Goal: Information Seeking & Learning: Learn about a topic

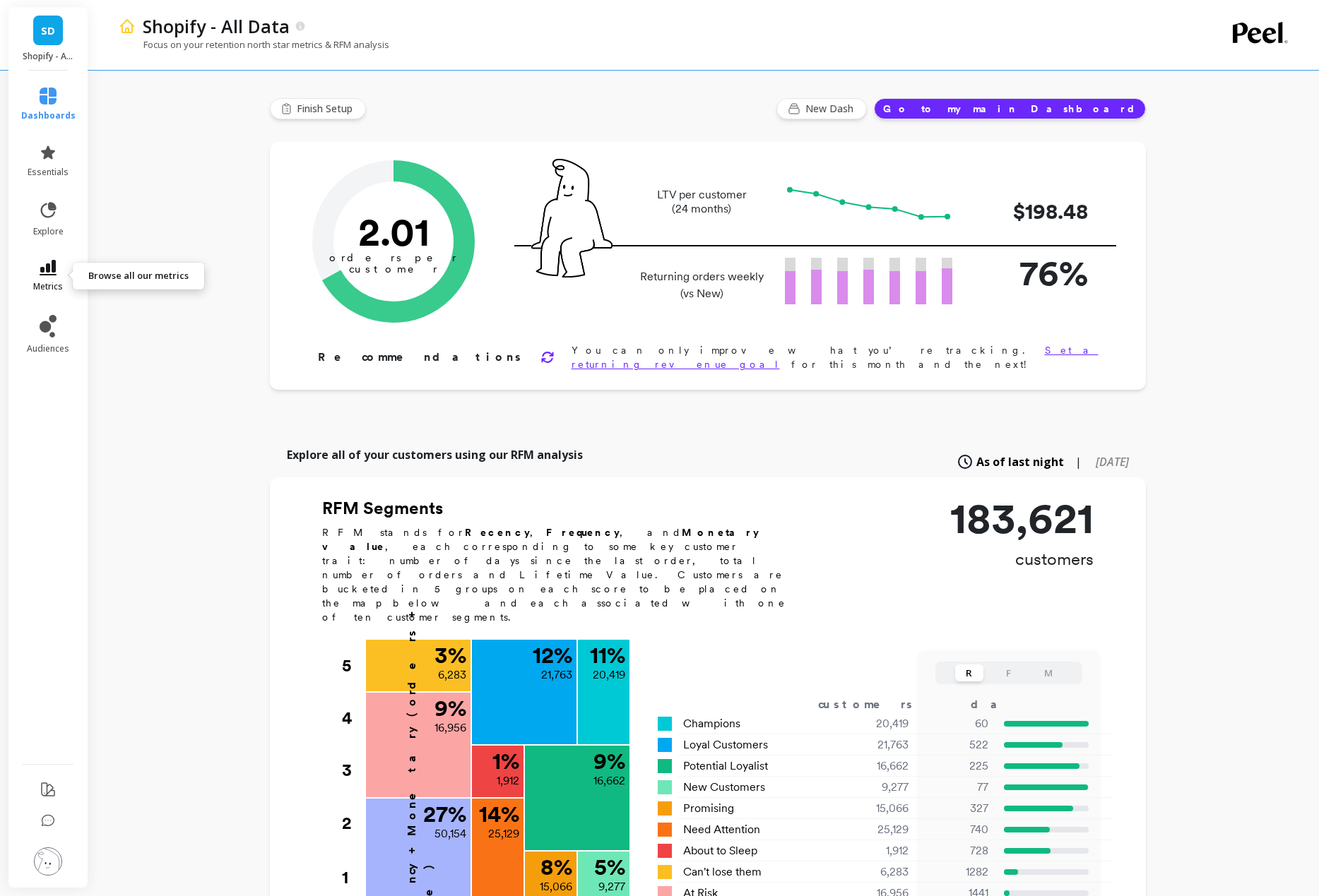
click at [47, 262] on icon at bounding box center [48, 267] width 17 height 15
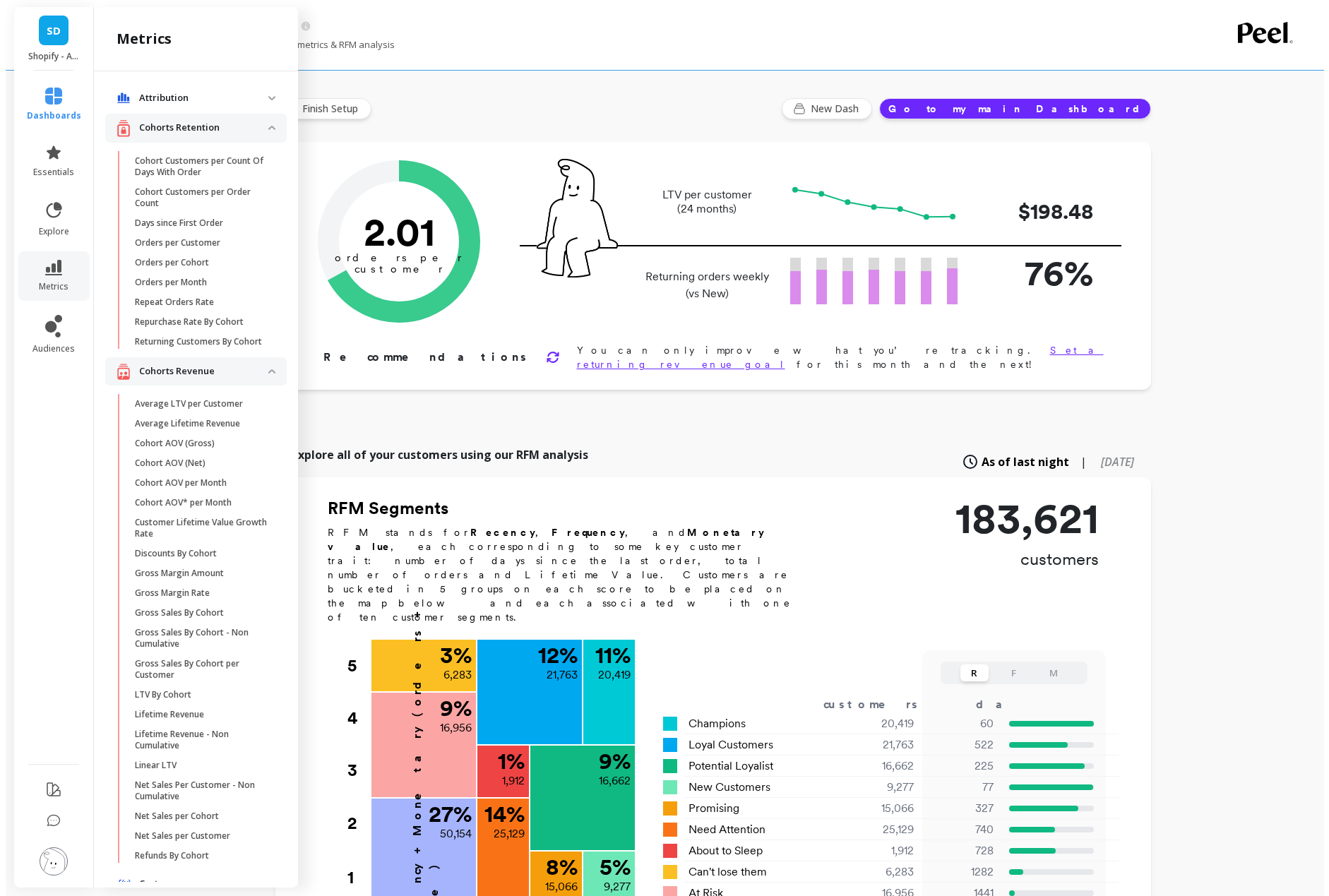
scroll to position [14, 0]
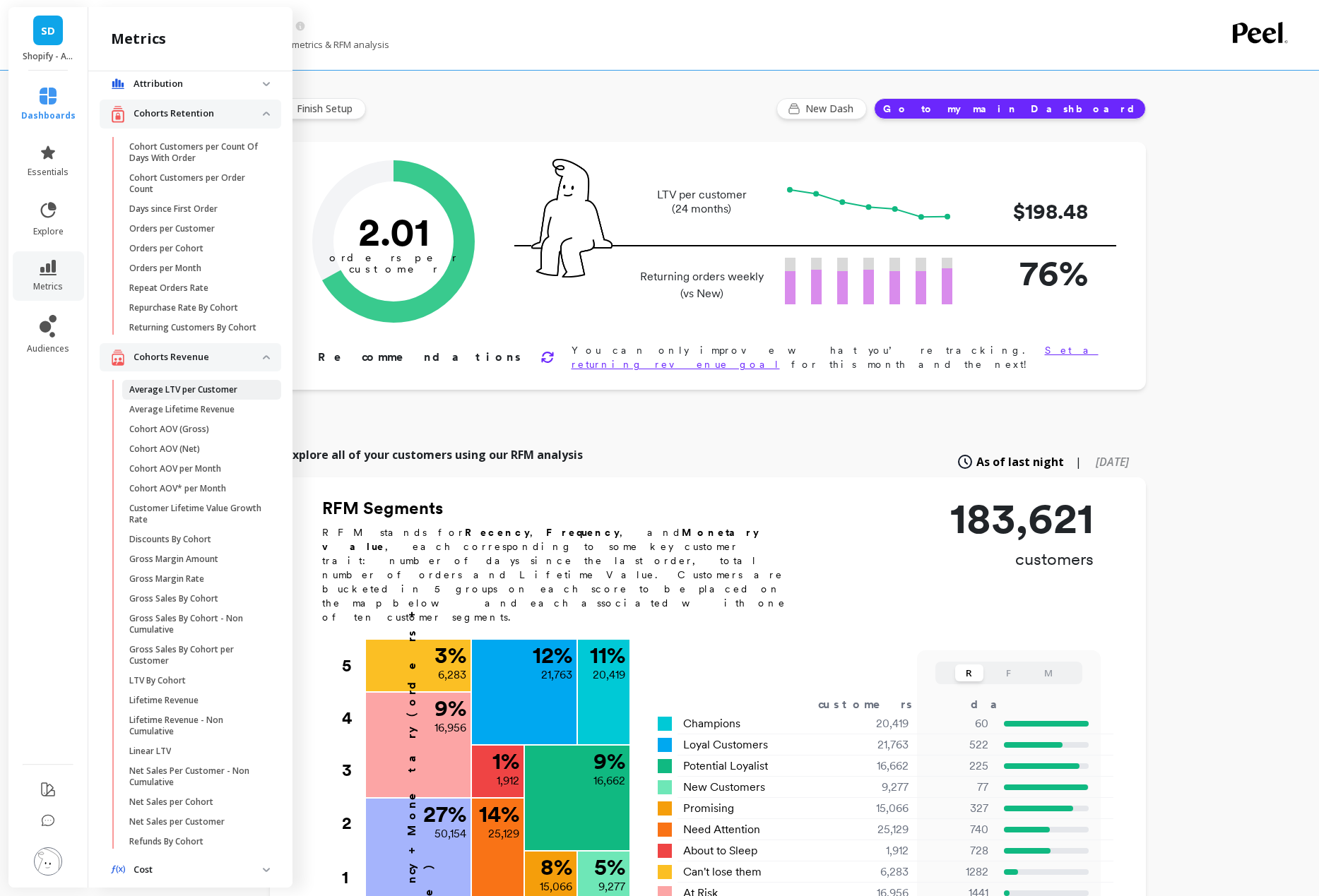
click at [176, 396] on p "Average LTV per Customer" at bounding box center [183, 389] width 108 height 12
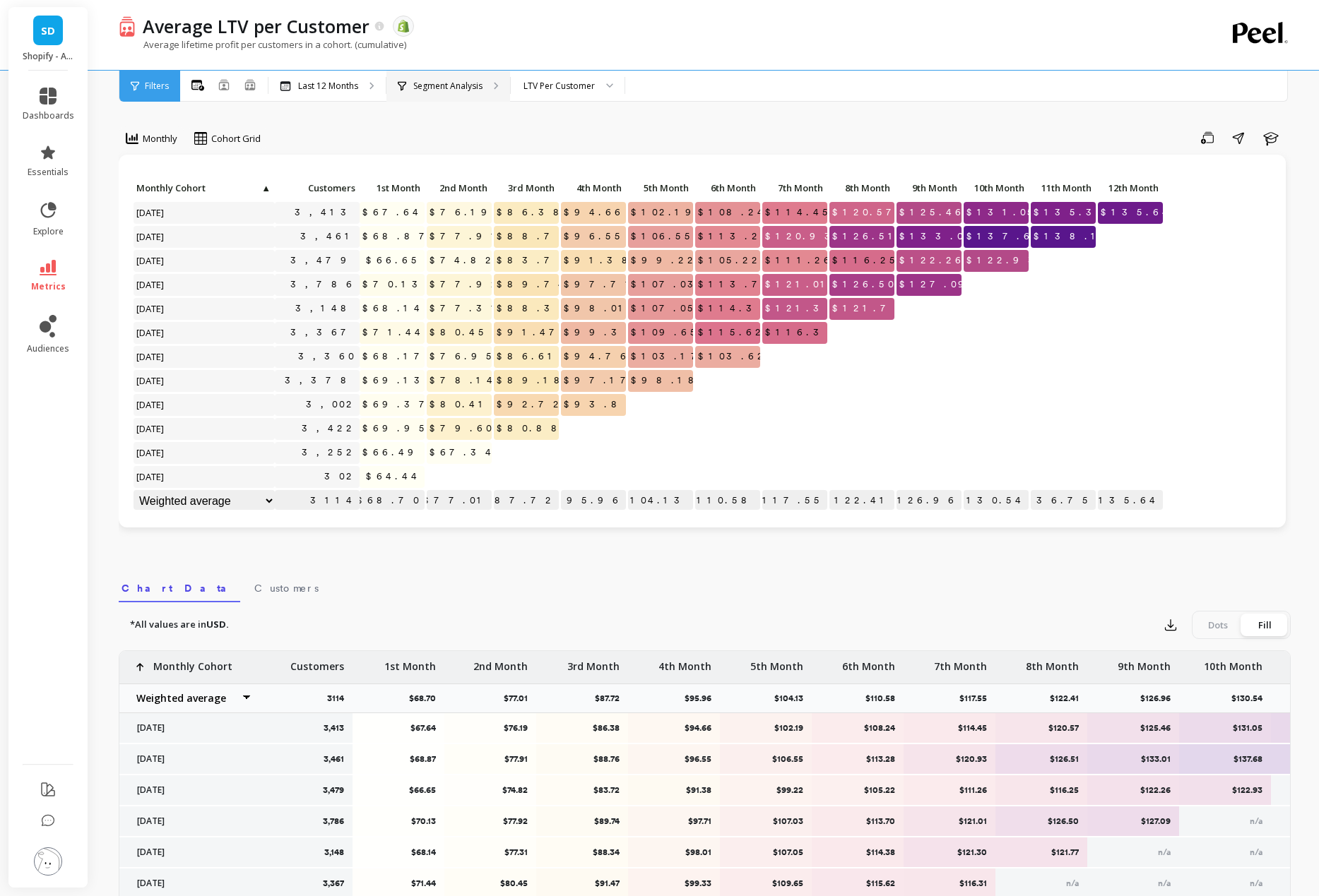
click at [453, 88] on p "Segment Analysis" at bounding box center [447, 86] width 69 height 12
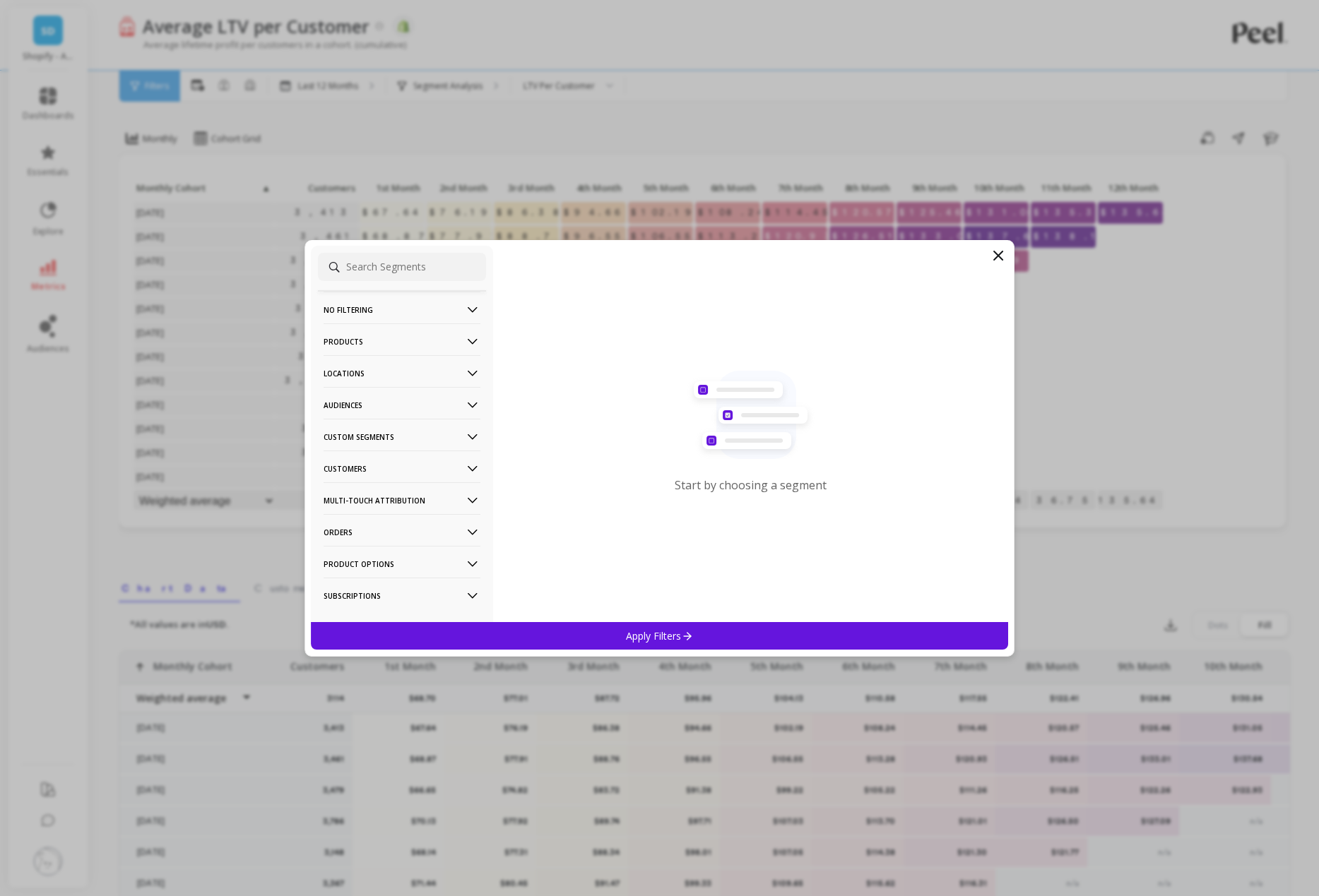
click at [374, 439] on p "Custom Segments" at bounding box center [402, 437] width 157 height 36
click at [340, 546] on div "D2C" at bounding box center [402, 537] width 168 height 23
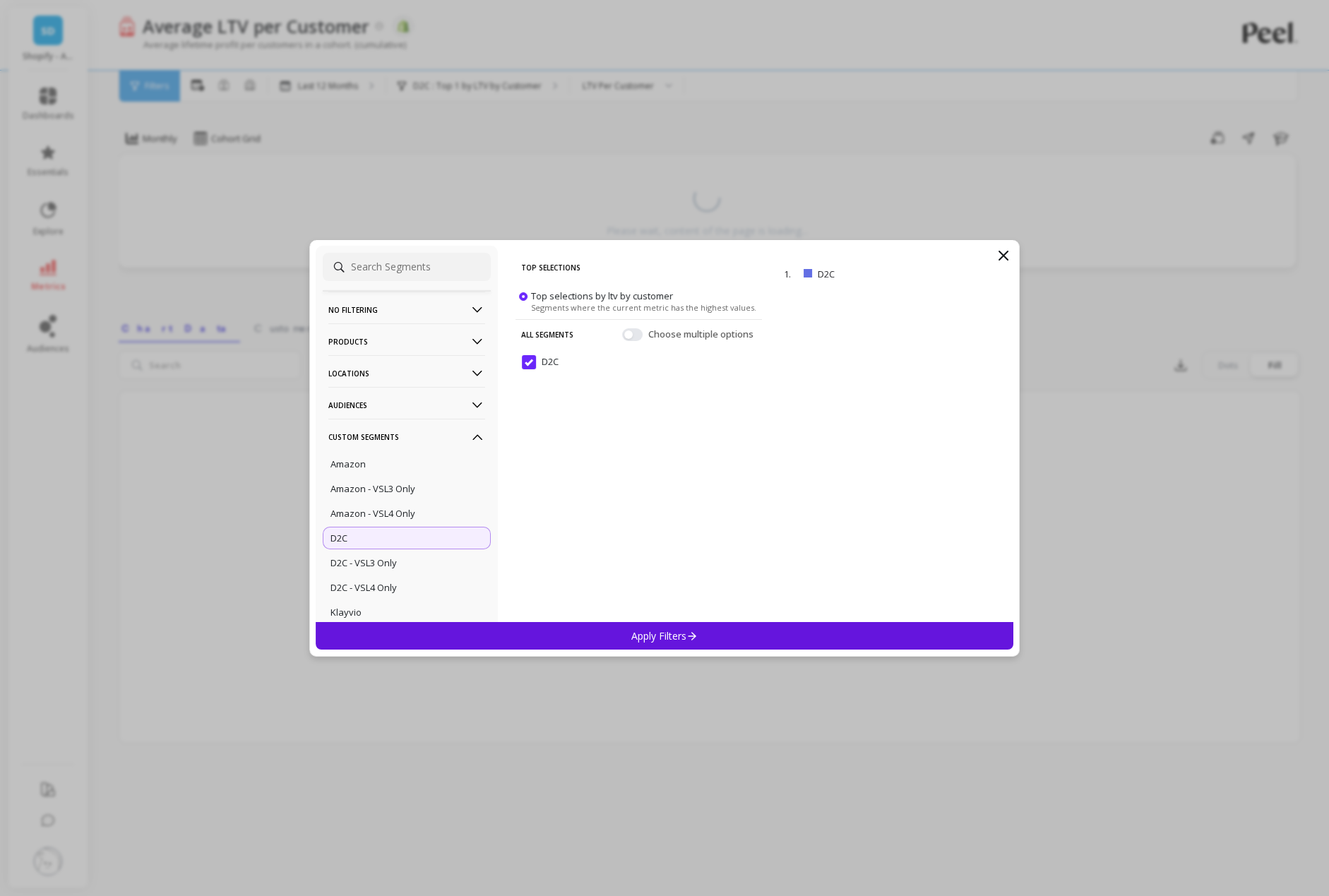
click at [590, 640] on div "Apply Filters" at bounding box center [664, 635] width 698 height 28
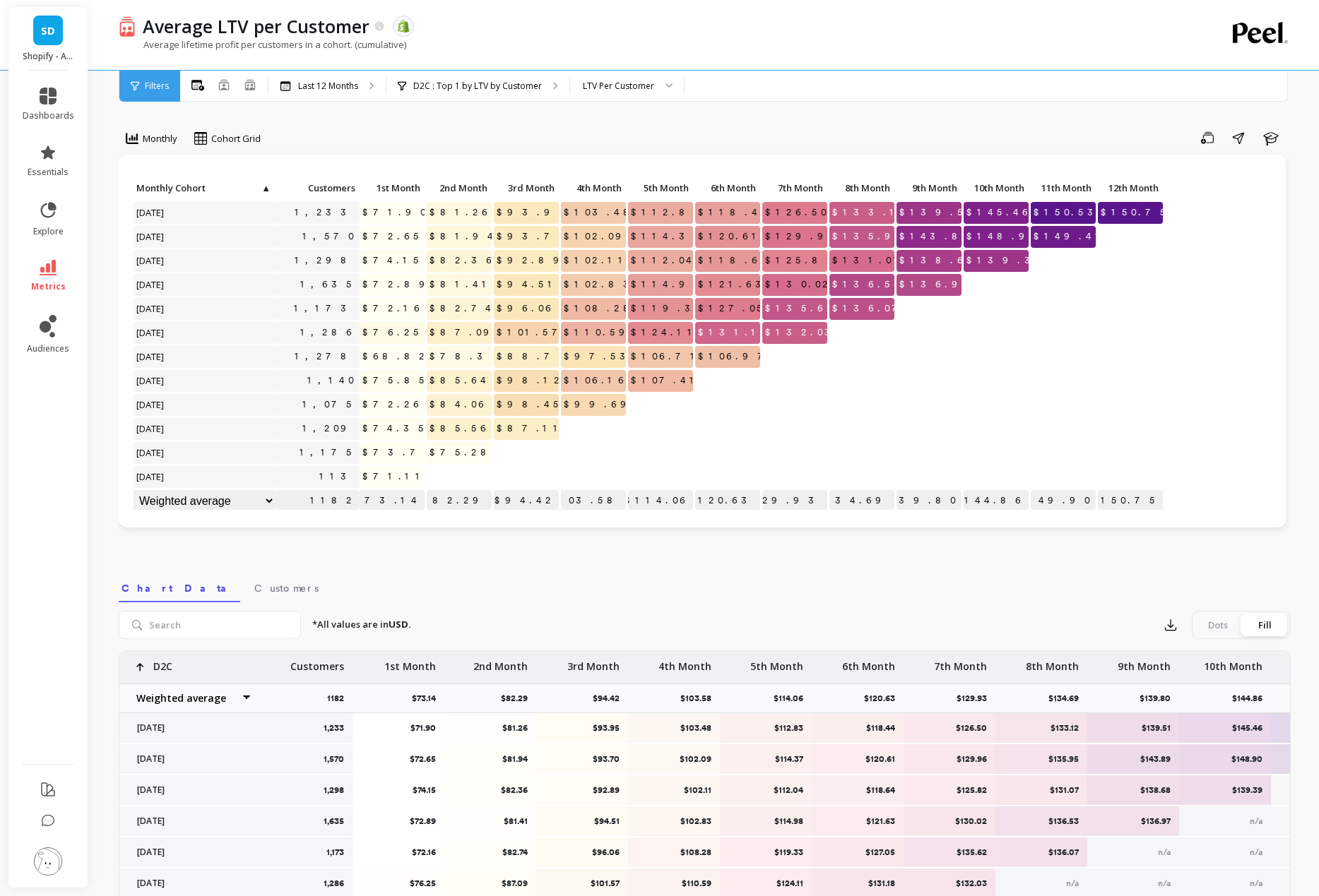
click at [710, 119] on div "Monthly Cohort Grid Save Share Learn Click to create an audience 1,233 $71.90 $…" at bounding box center [705, 596] width 1172 height 1078
click at [496, 89] on p "D2C : Top 1 by LTV by Customer" at bounding box center [477, 86] width 129 height 12
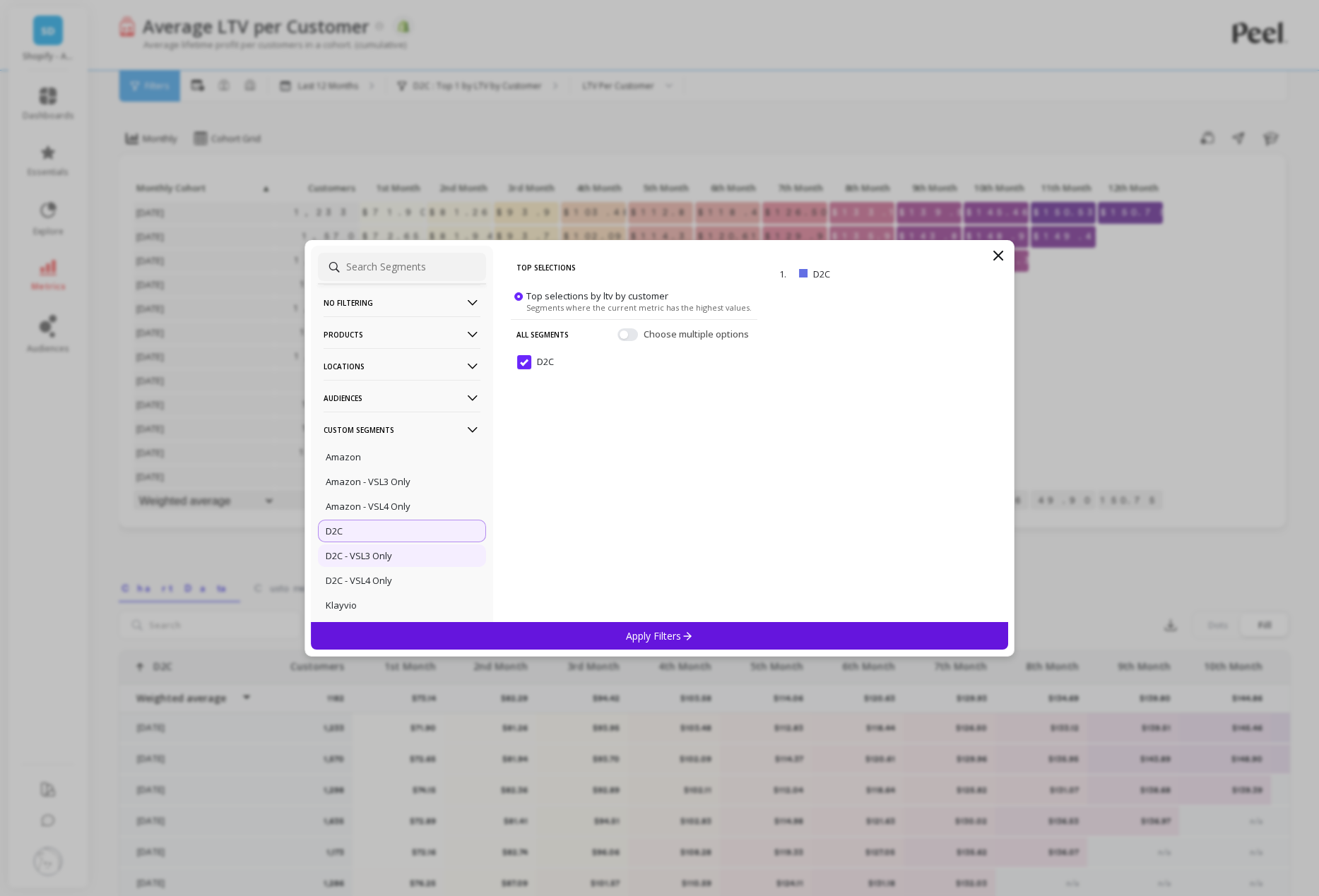
scroll to position [19, 0]
click at [387, 550] on p "D2C - VSL3 Only" at bounding box center [359, 544] width 67 height 13
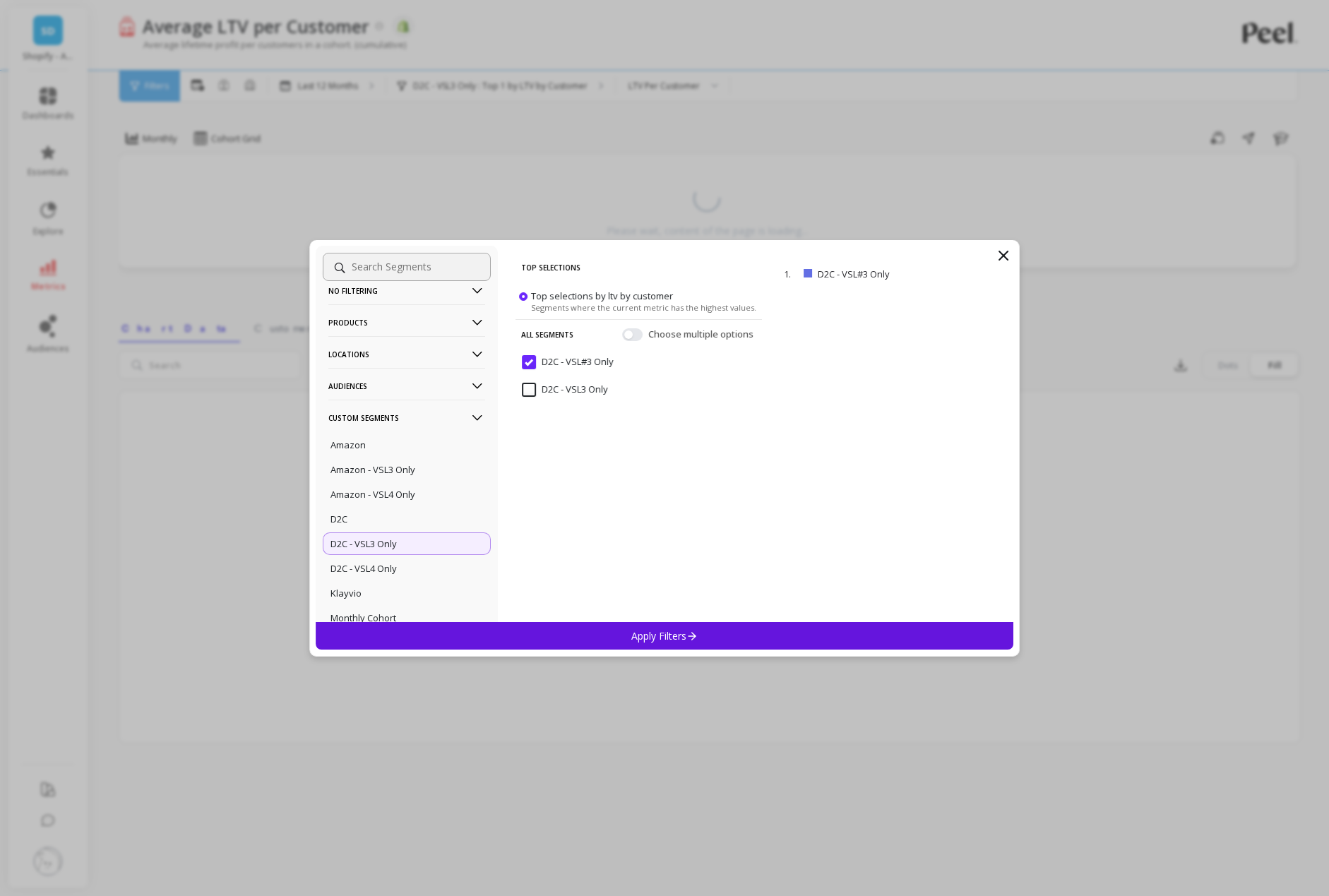
click at [593, 637] on div "Apply Filters" at bounding box center [664, 635] width 698 height 28
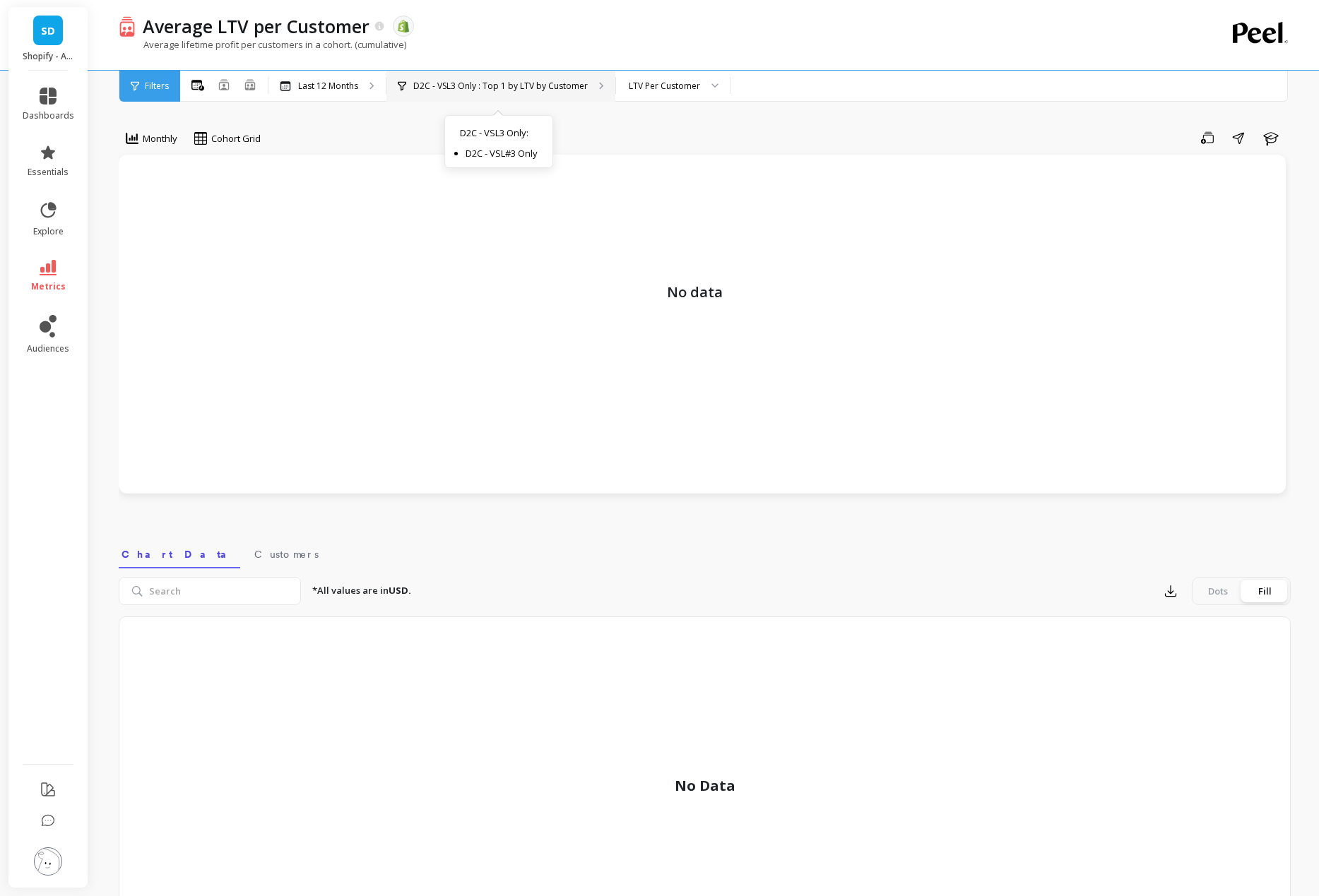
click at [481, 90] on p "D2C - VSL3 Only : Top 1 by LTV by Customer" at bounding box center [500, 86] width 175 height 12
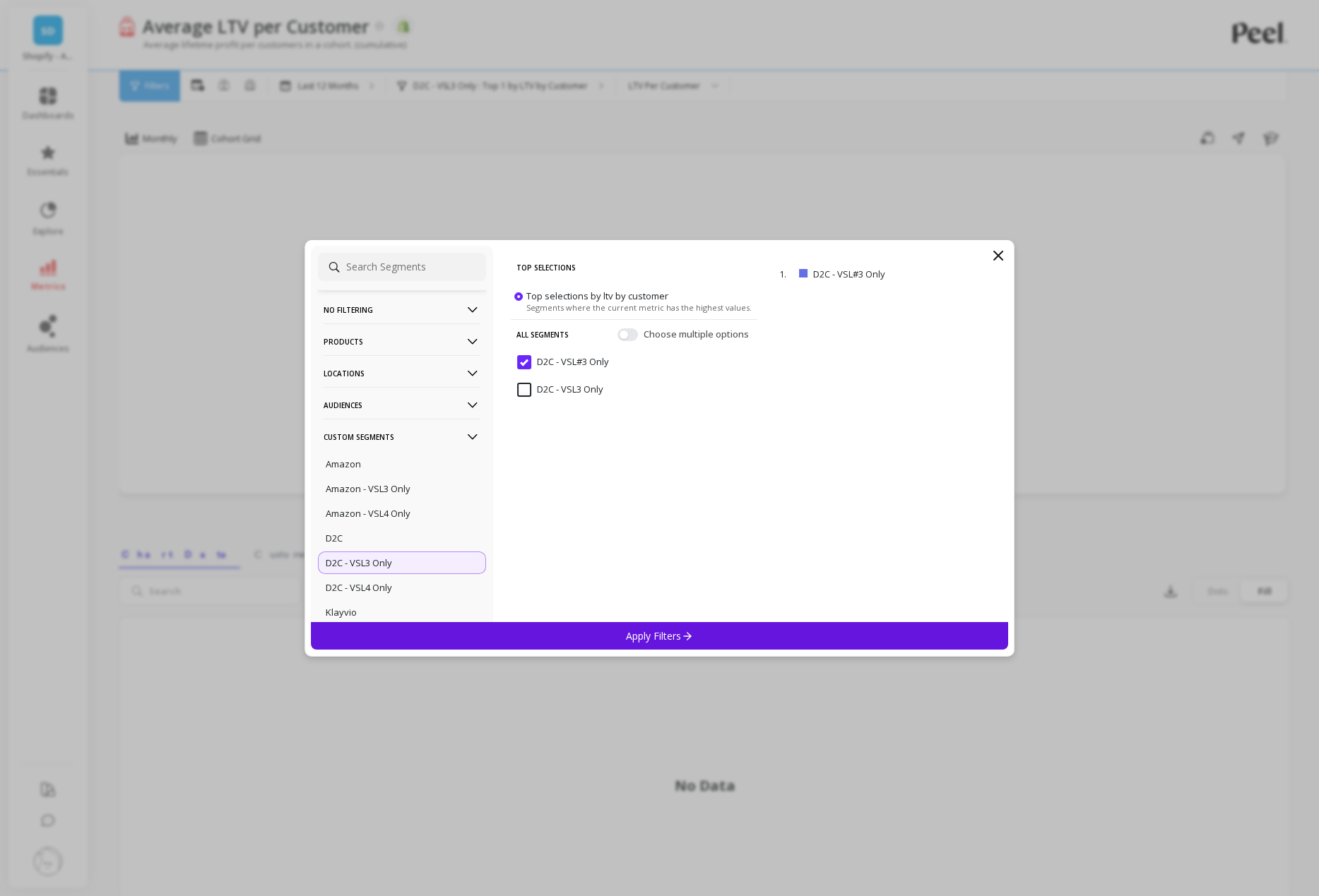
click at [522, 359] on Only "D2C - VSL#3 Only" at bounding box center [563, 362] width 92 height 14
click at [526, 391] on Only "D2C - VSL3 Only" at bounding box center [560, 390] width 87 height 14
click at [673, 632] on p "Apply Filters" at bounding box center [659, 635] width 67 height 14
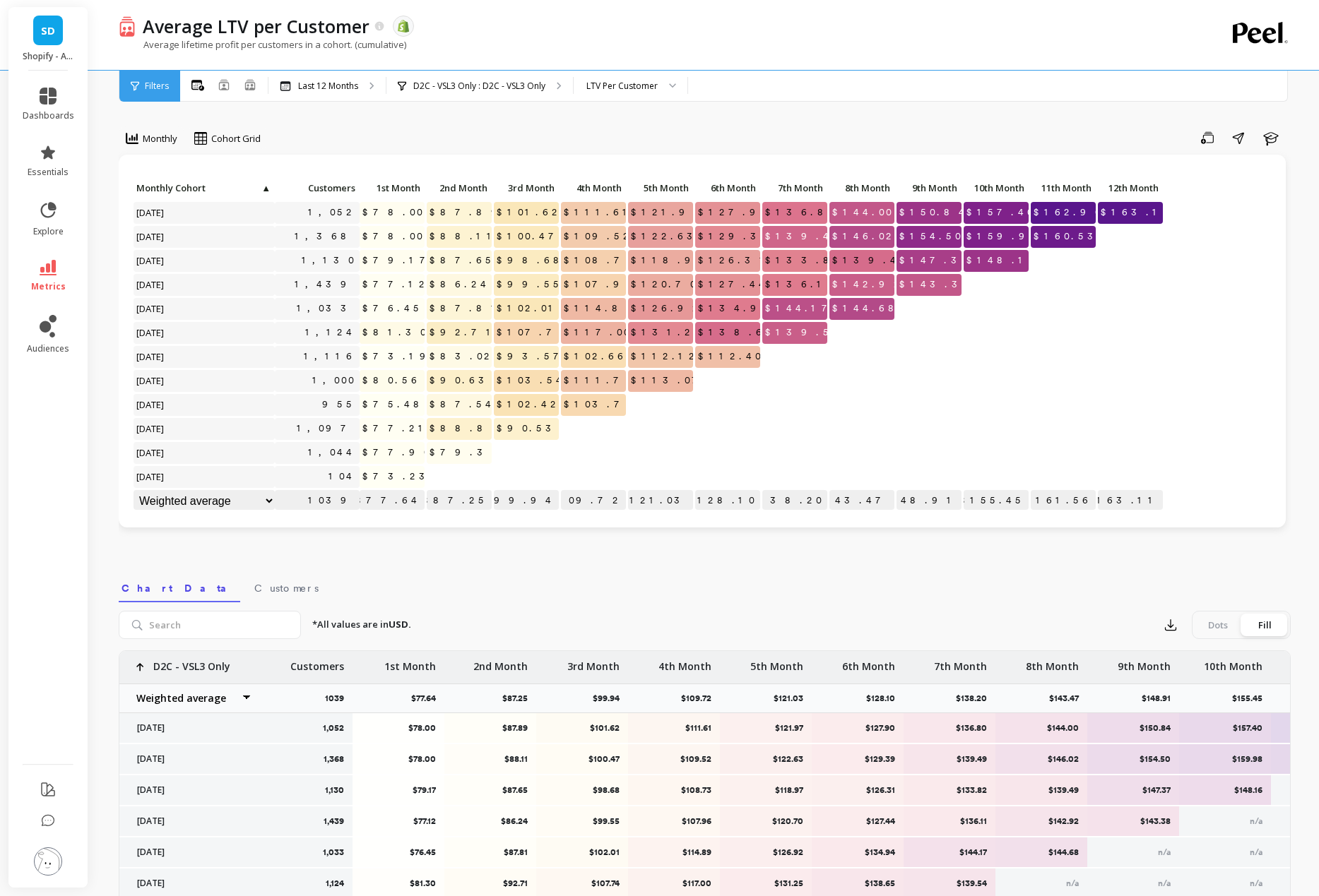
click at [667, 41] on div "Average lifetime profit per customers in a cohort. (cumulative)" at bounding box center [646, 51] width 1056 height 27
click at [522, 83] on p "D2C - VSL3 Only : D2C - VSL3 Only" at bounding box center [479, 86] width 132 height 12
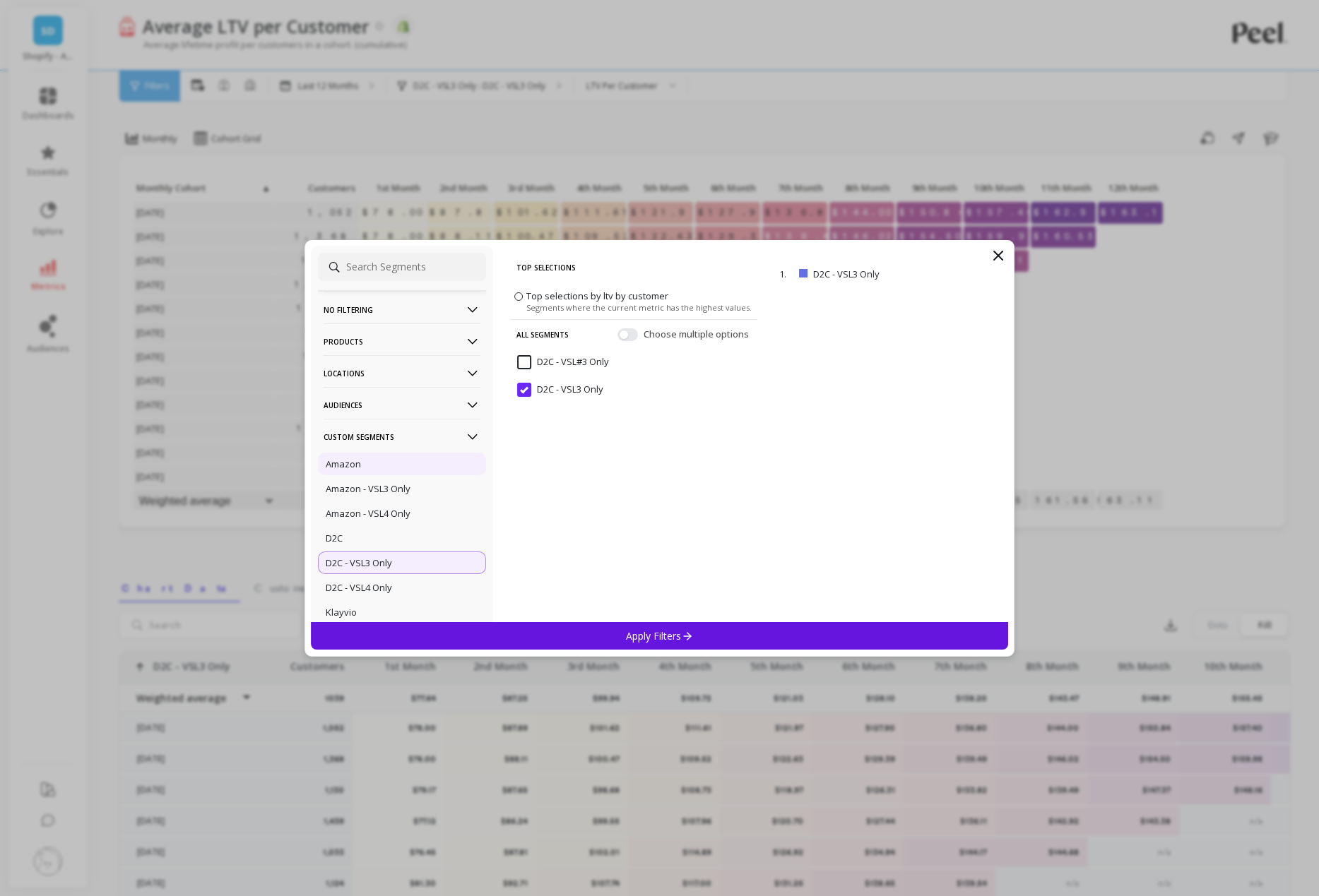
click at [360, 471] on div "Amazon" at bounding box center [402, 463] width 168 height 23
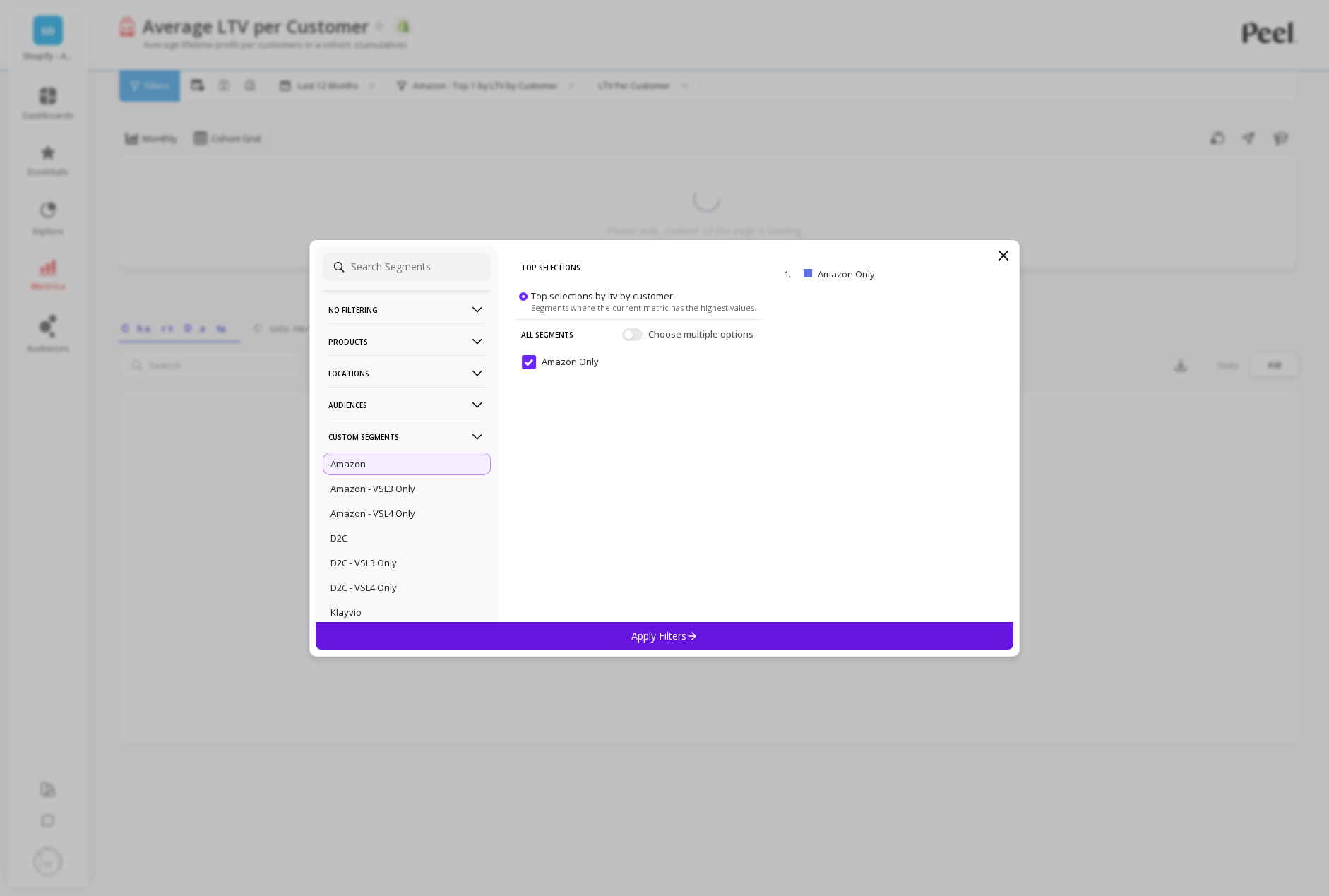
click at [664, 634] on p "Apply Filters" at bounding box center [664, 635] width 67 height 14
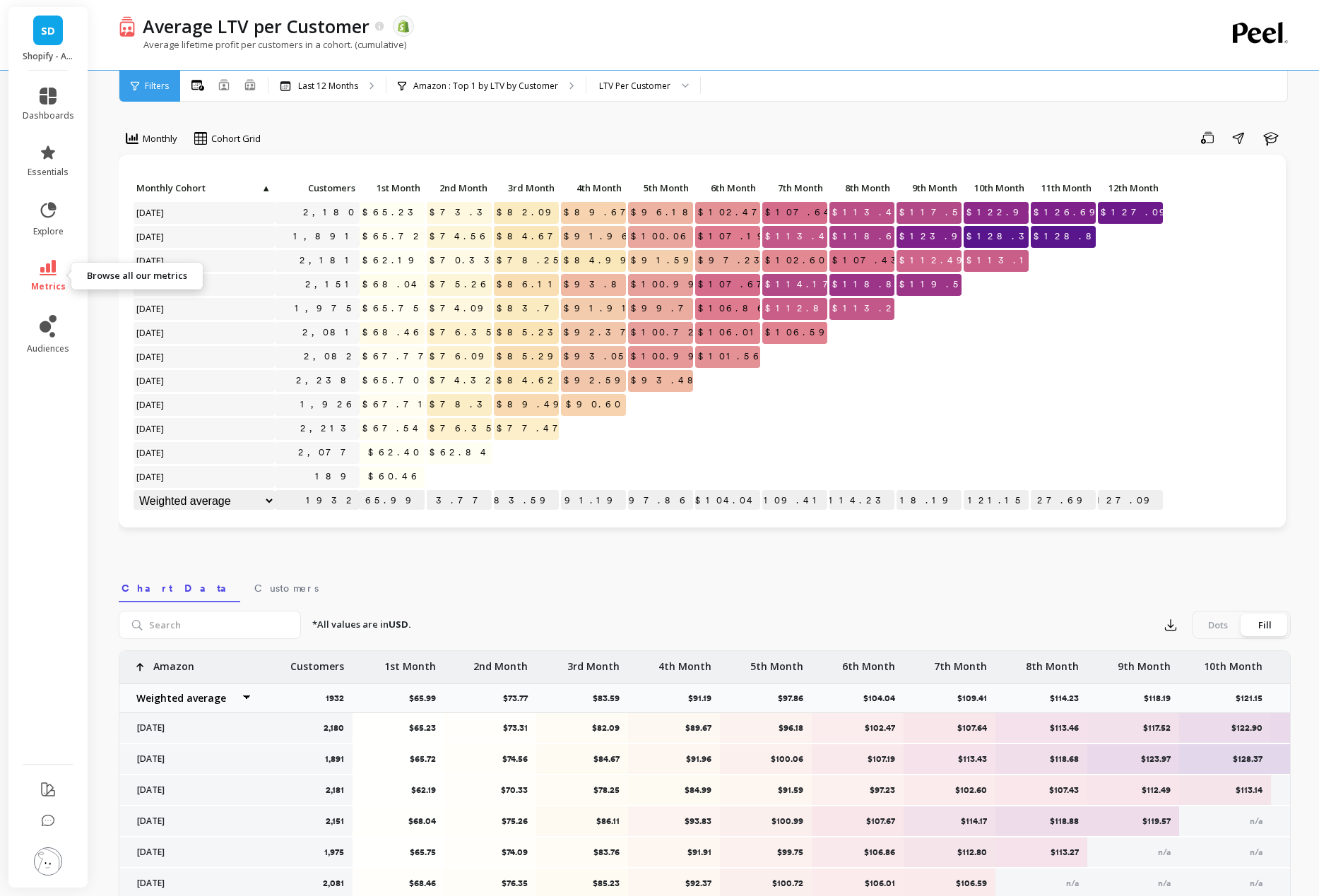
click at [52, 271] on icon at bounding box center [48, 267] width 17 height 15
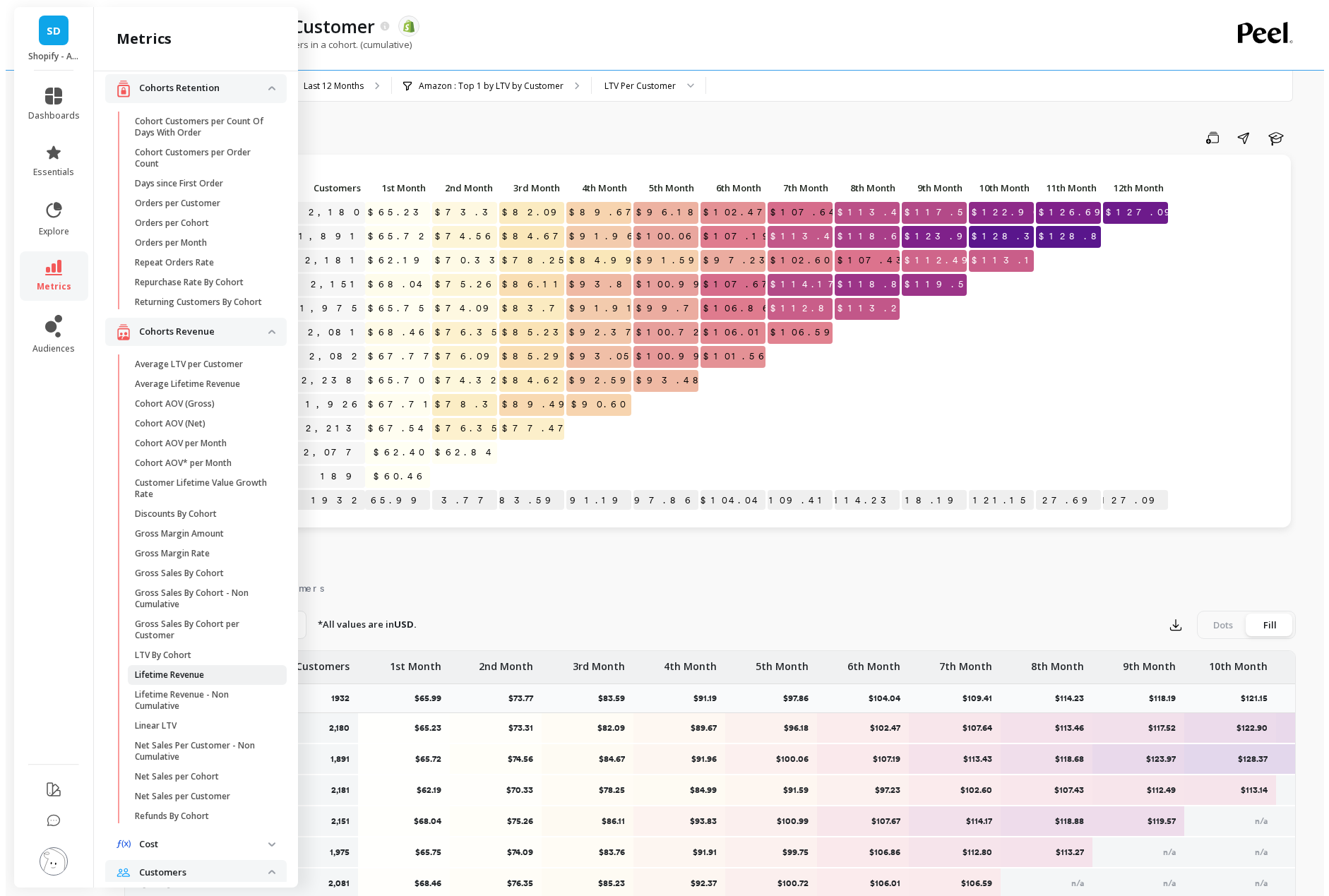
scroll to position [59, 0]
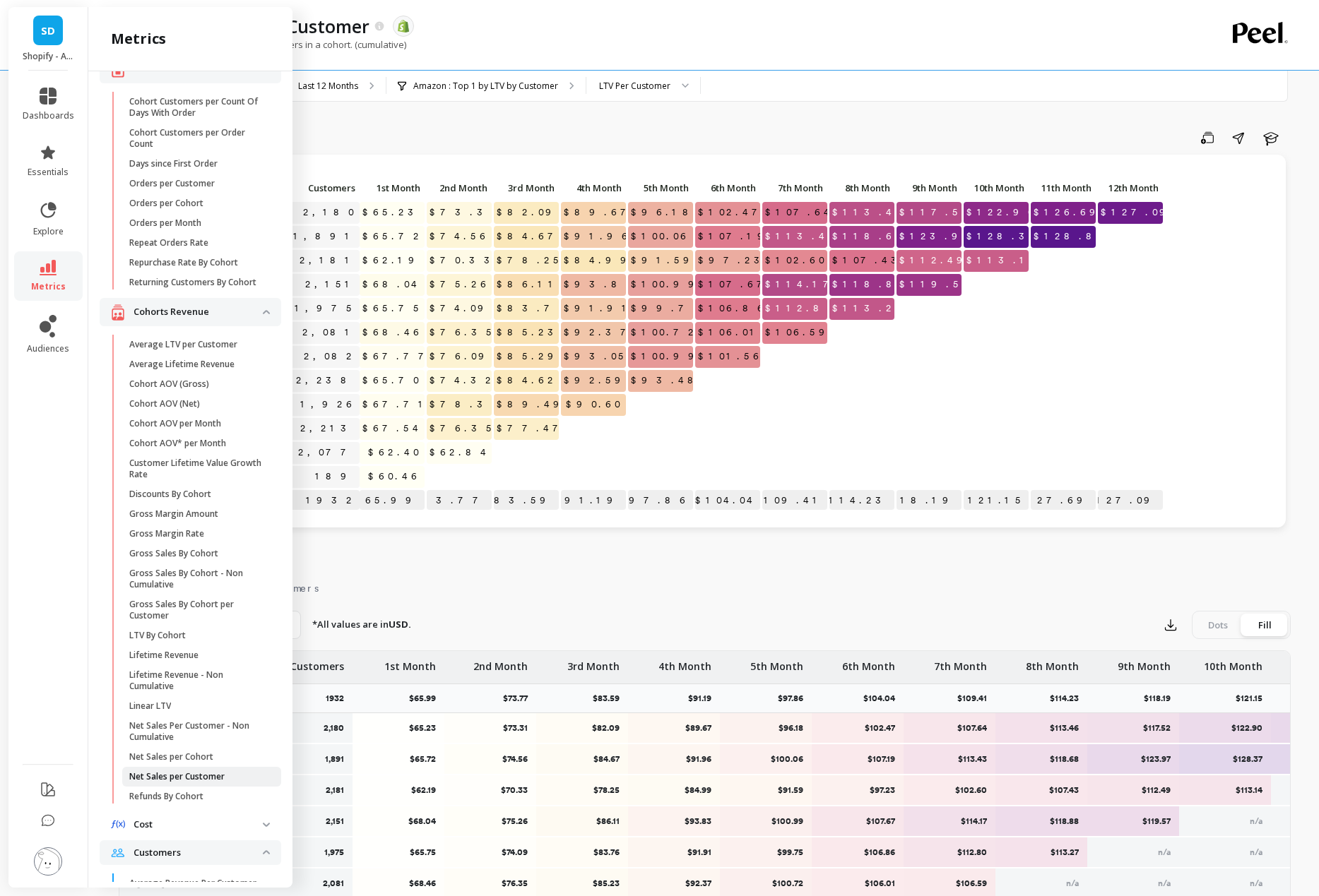
click at [194, 782] on p "Net Sales per Customer" at bounding box center [177, 776] width 96 height 12
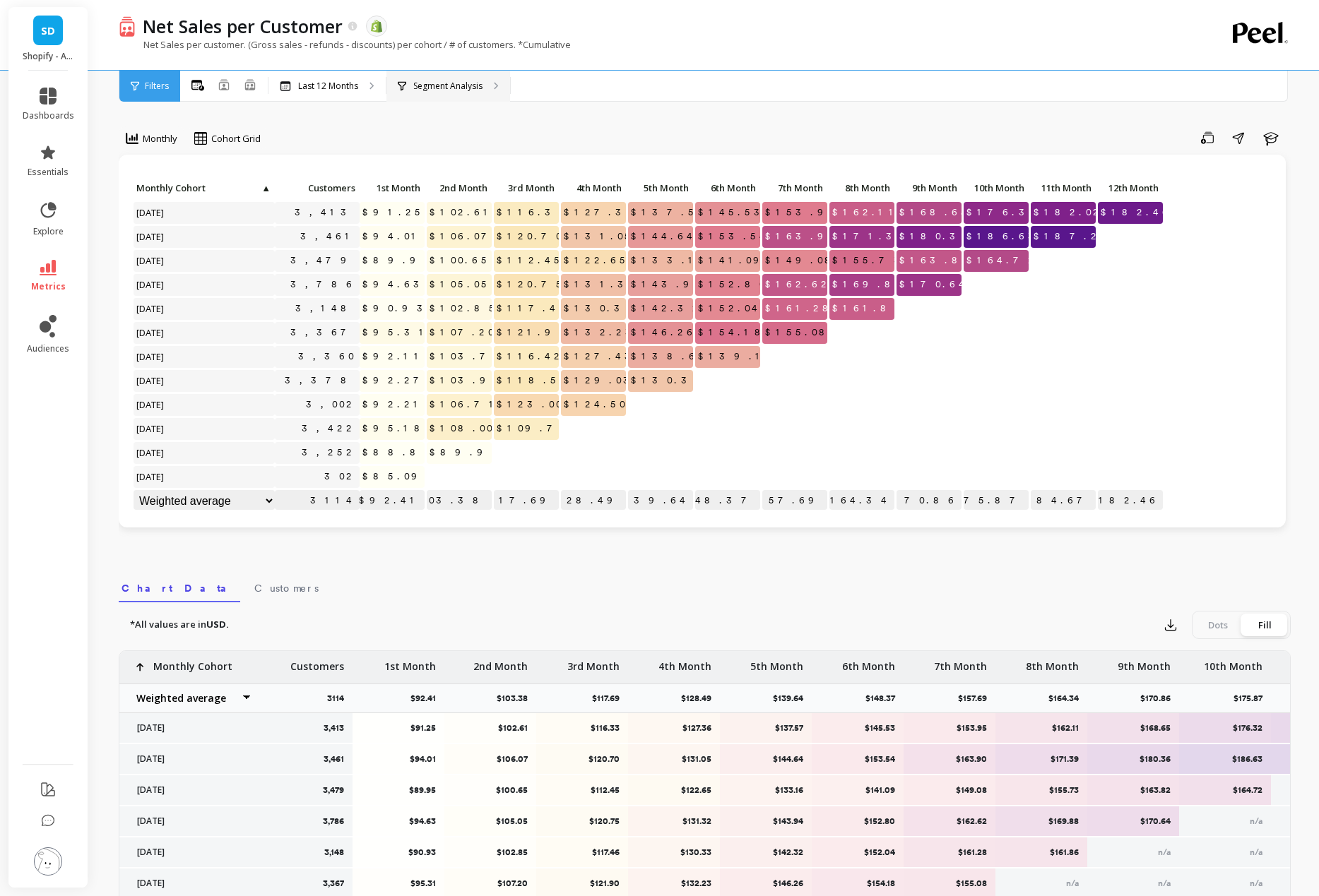
click at [432, 86] on p "Segment Analysis" at bounding box center [447, 86] width 69 height 12
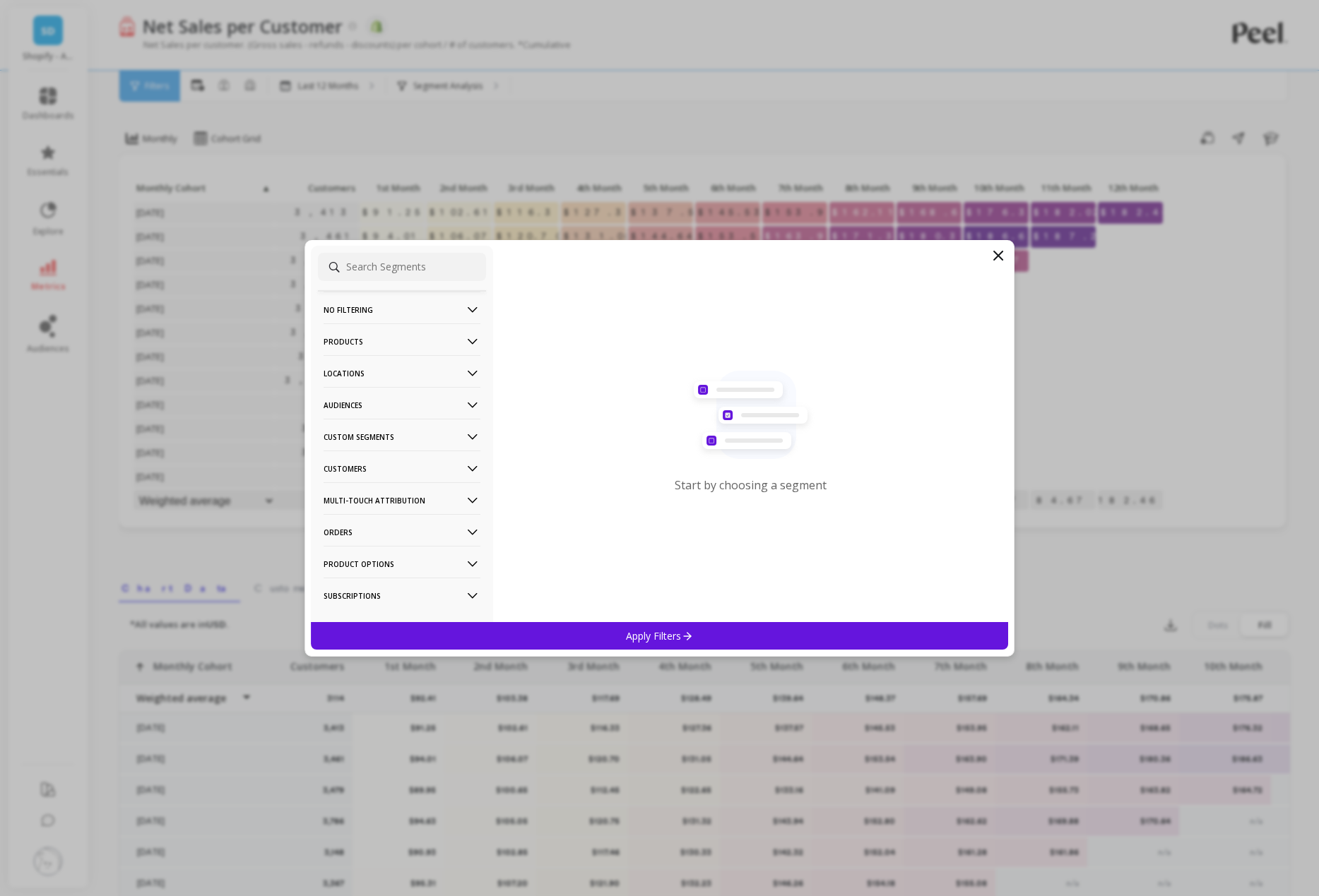
click at [361, 429] on p "Custom Segments" at bounding box center [402, 437] width 157 height 36
click at [353, 535] on div "D2C" at bounding box center [402, 535] width 168 height 23
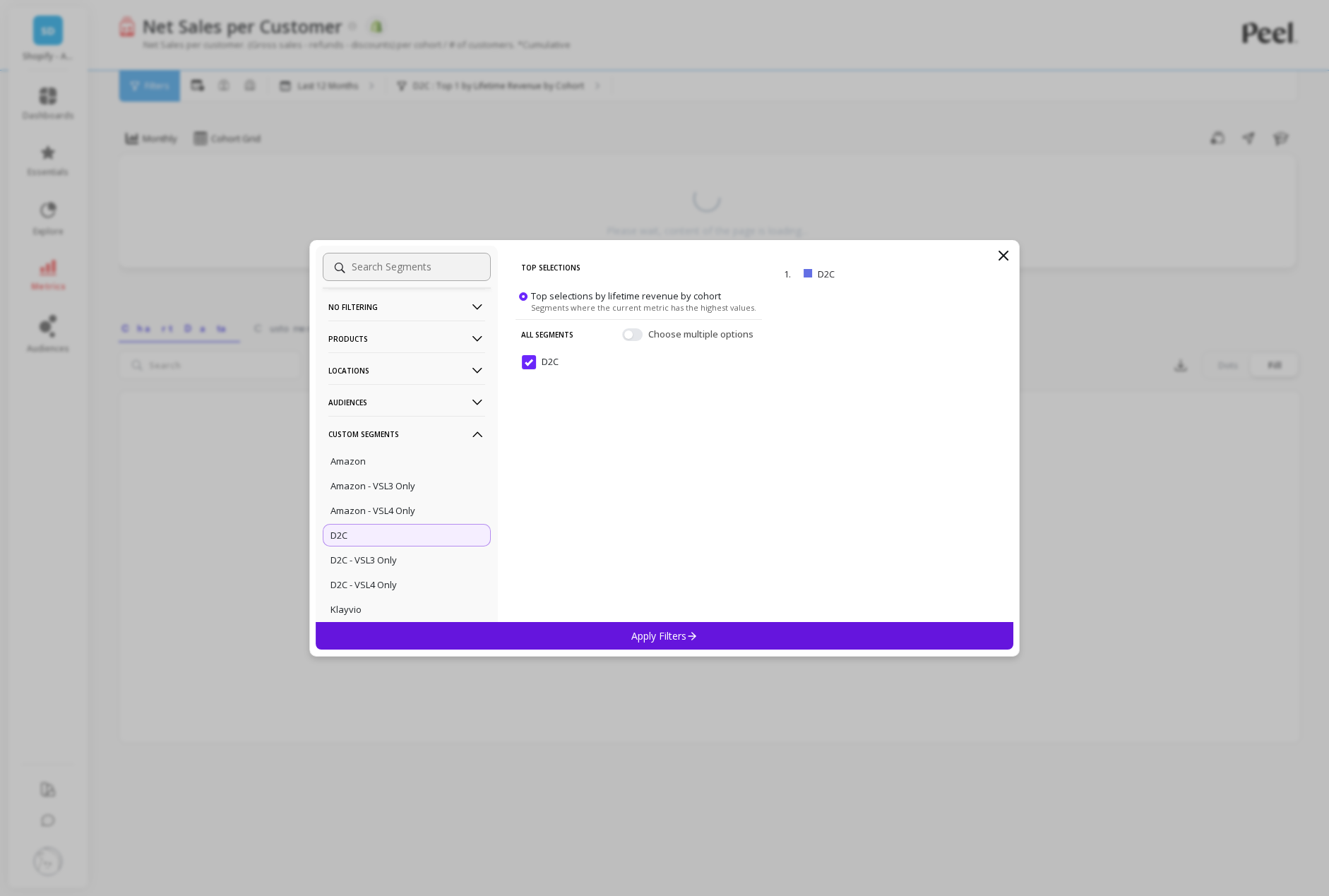
click at [668, 636] on p "Apply Filters" at bounding box center [664, 635] width 67 height 14
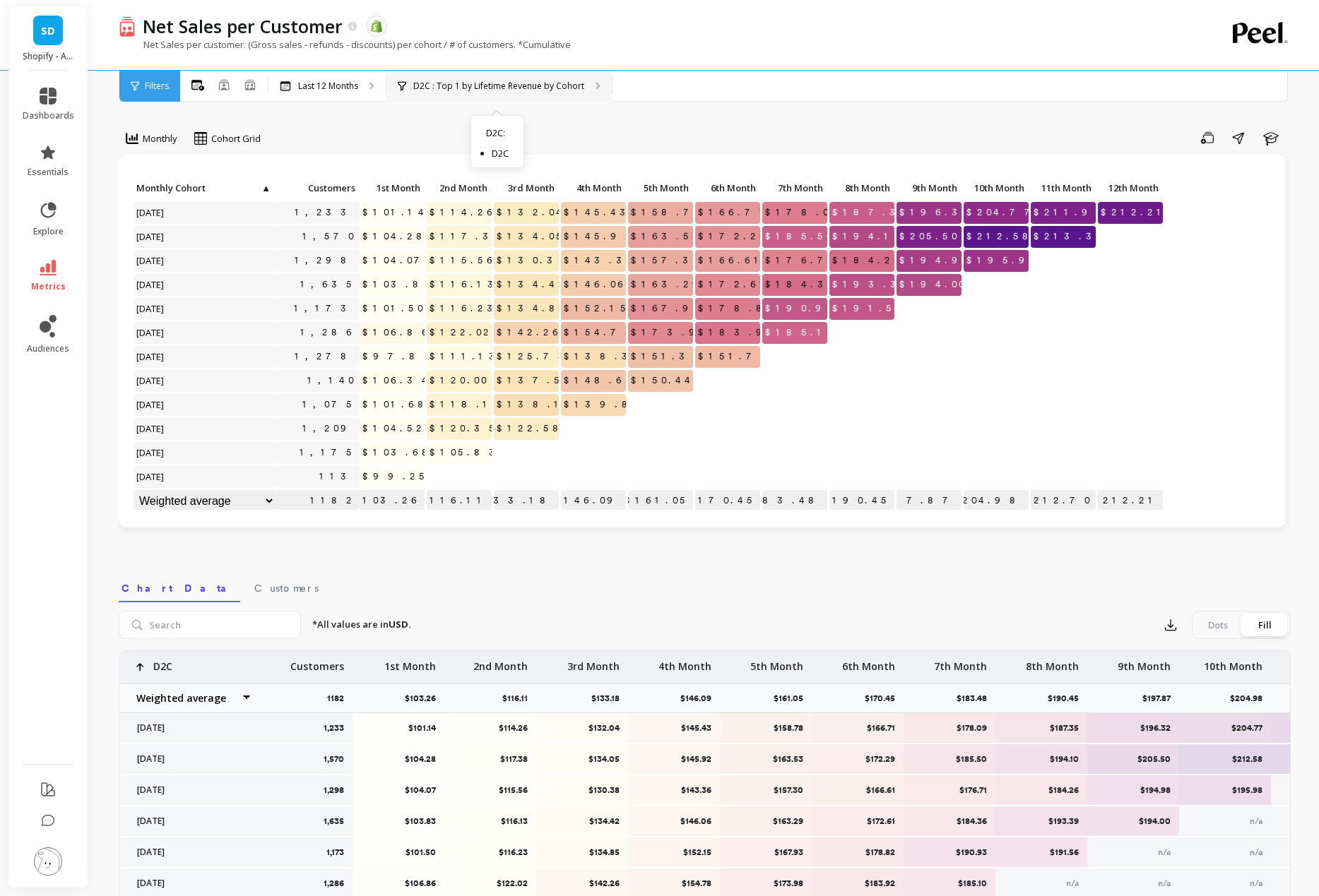
click at [506, 87] on p "D2C : Top 1 by Lifetime Revenue by Cohort" at bounding box center [499, 86] width 171 height 12
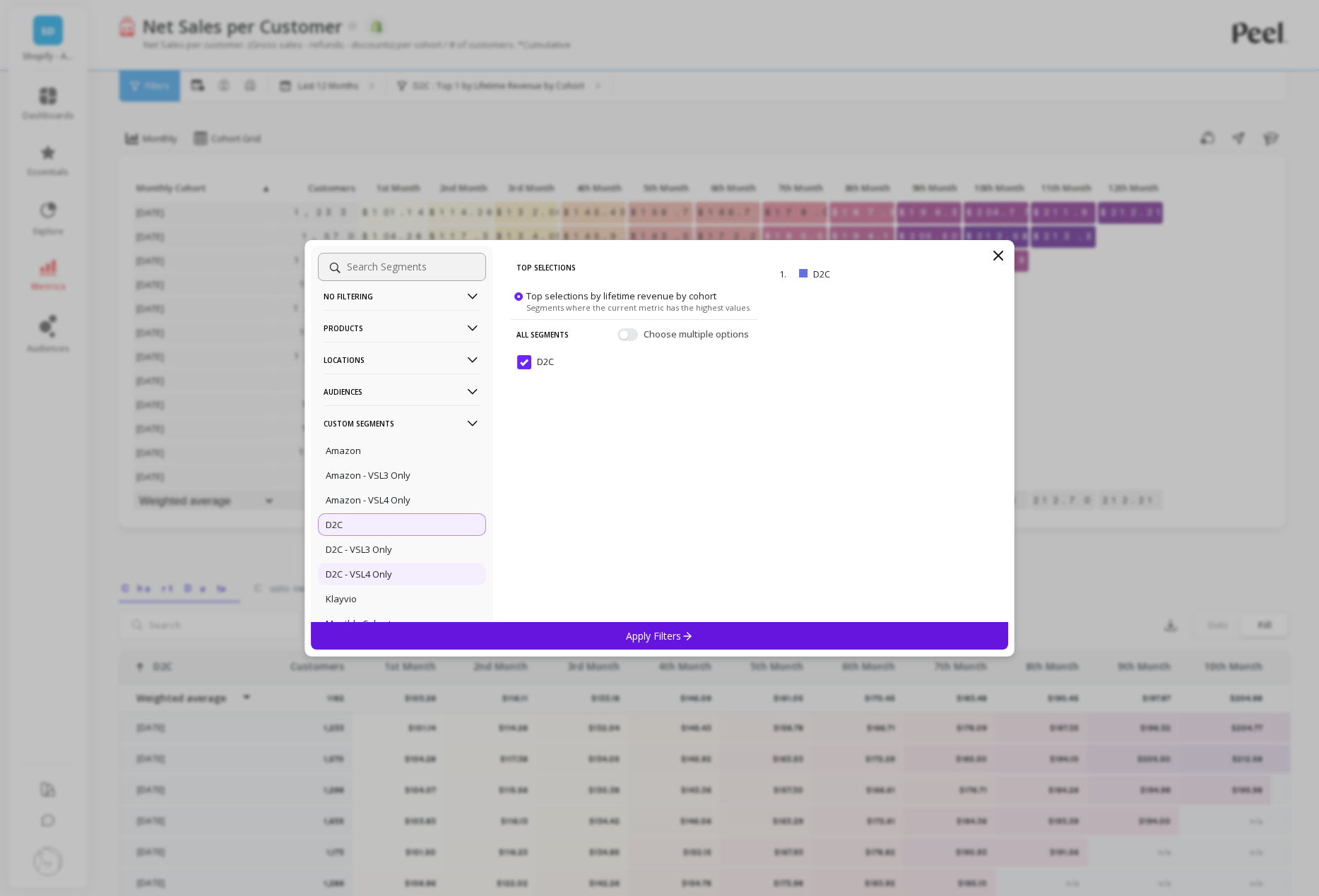
scroll to position [29, 0]
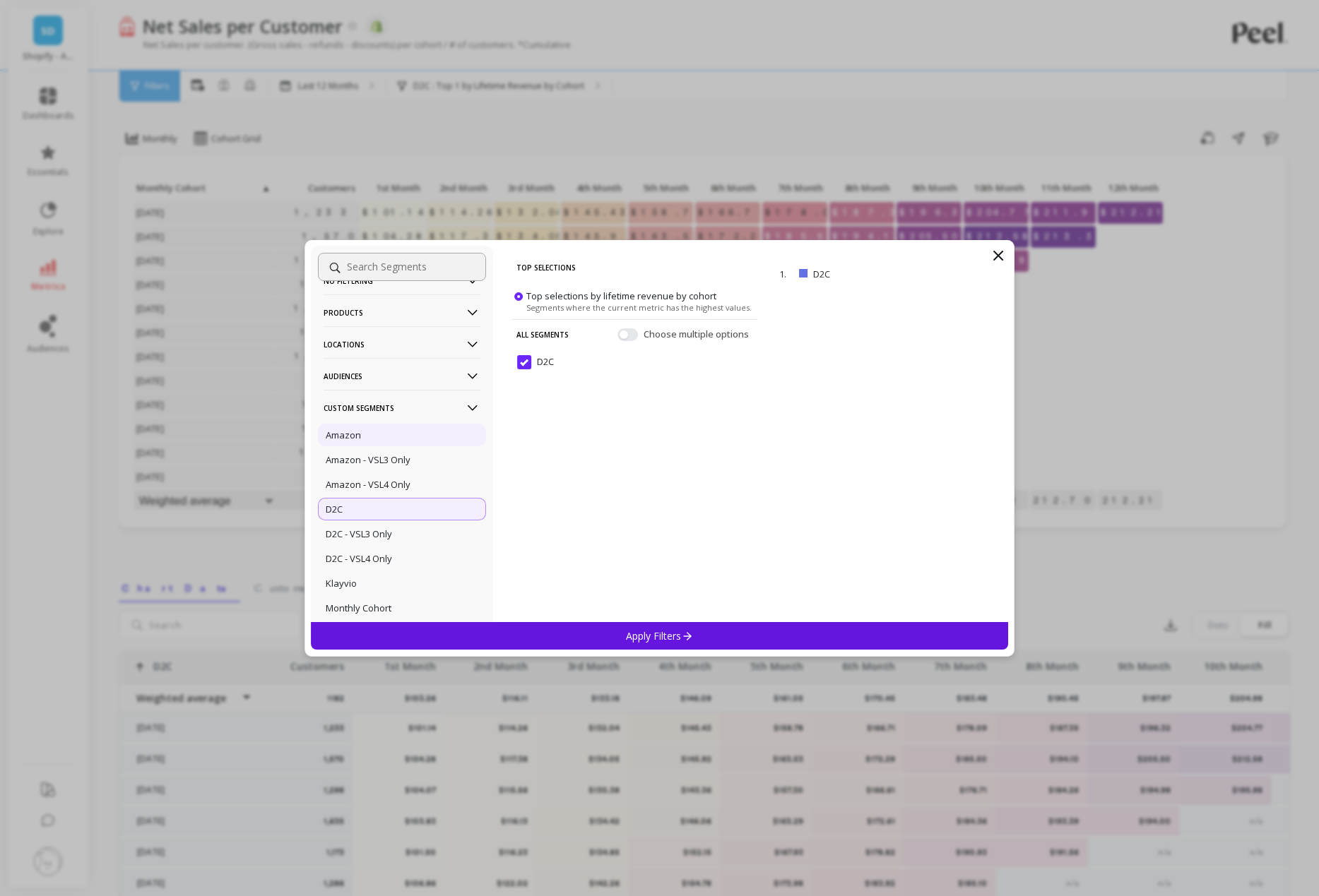
click at [356, 439] on p "Amazon" at bounding box center [343, 435] width 35 height 13
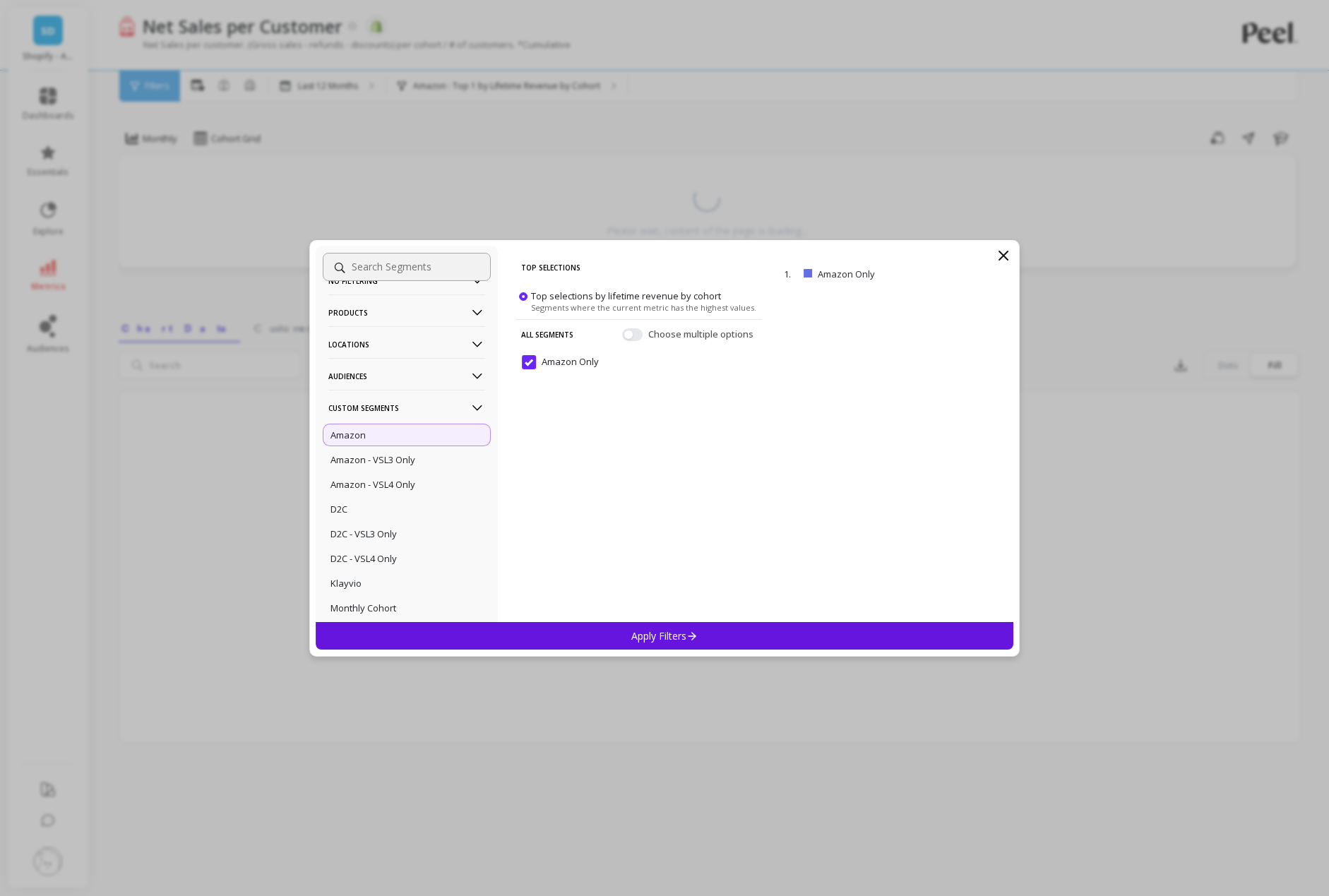
click at [656, 629] on p "Apply Filters" at bounding box center [664, 635] width 67 height 14
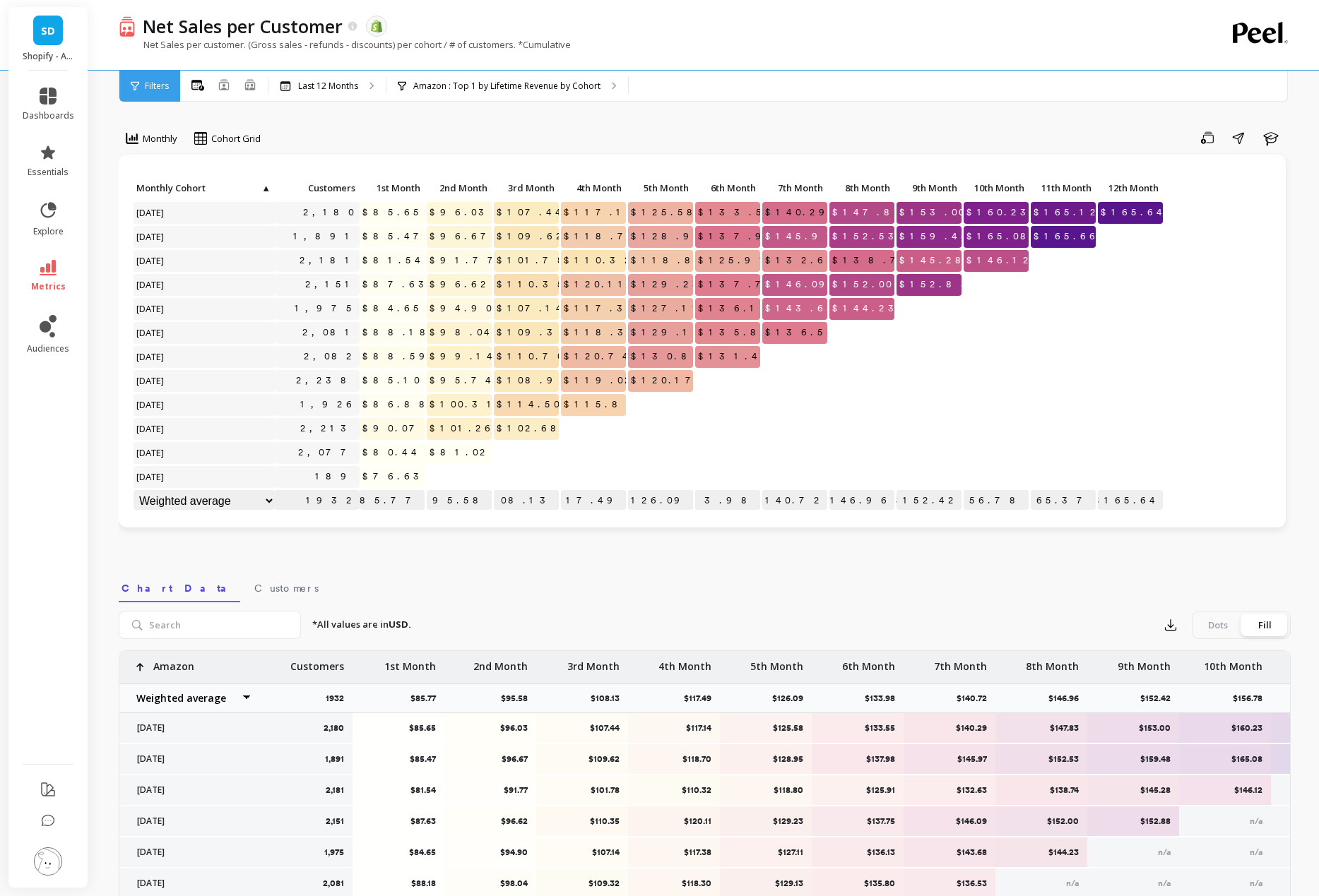
scroll to position [1, 0]
click at [500, 83] on p "Amazon : Top 1 by Lifetime Revenue by Cohort" at bounding box center [507, 86] width 188 height 12
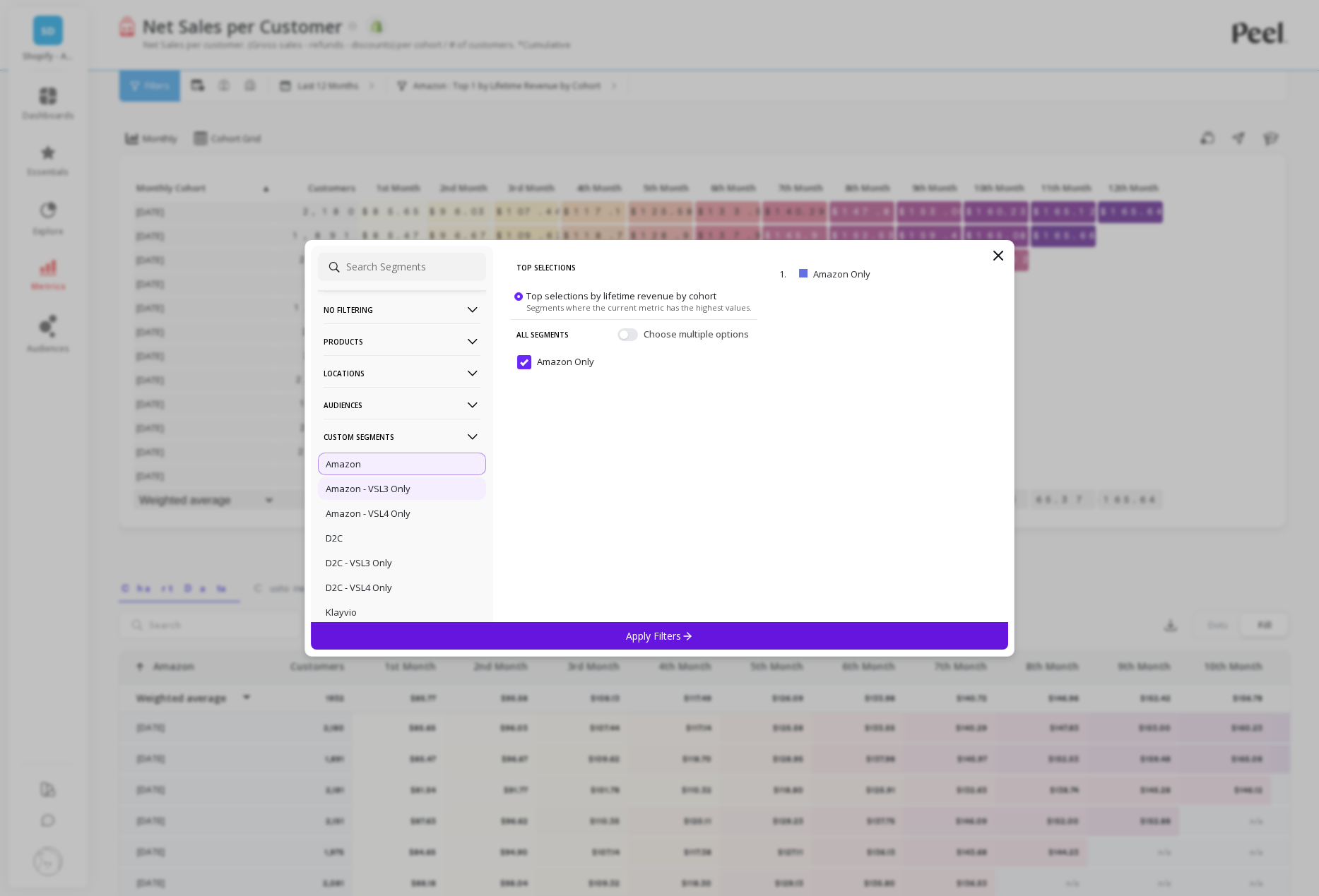
click at [393, 481] on div "Amazon - VSL3 Only" at bounding box center [402, 489] width 168 height 23
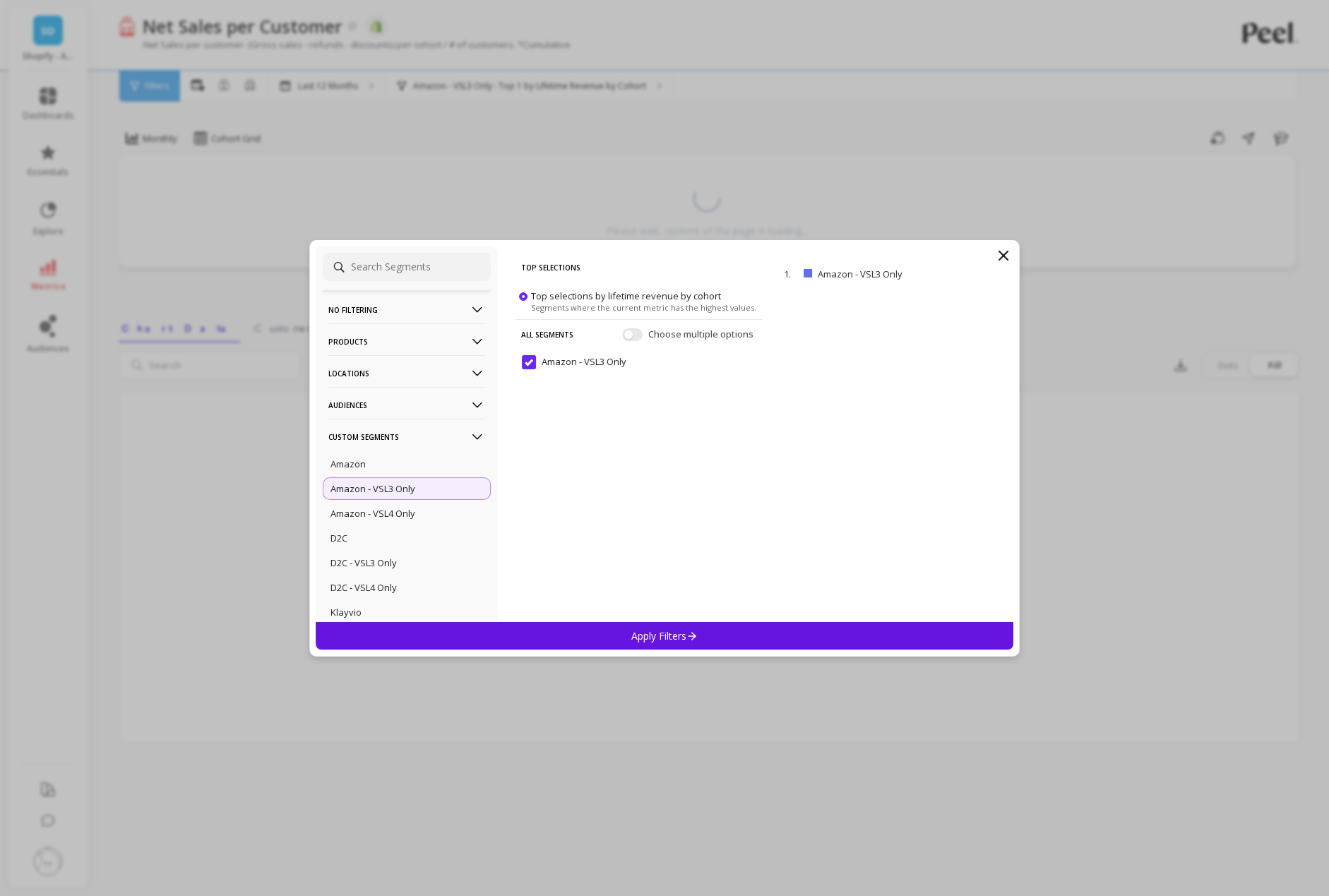
click at [688, 636] on icon at bounding box center [692, 635] width 12 height 12
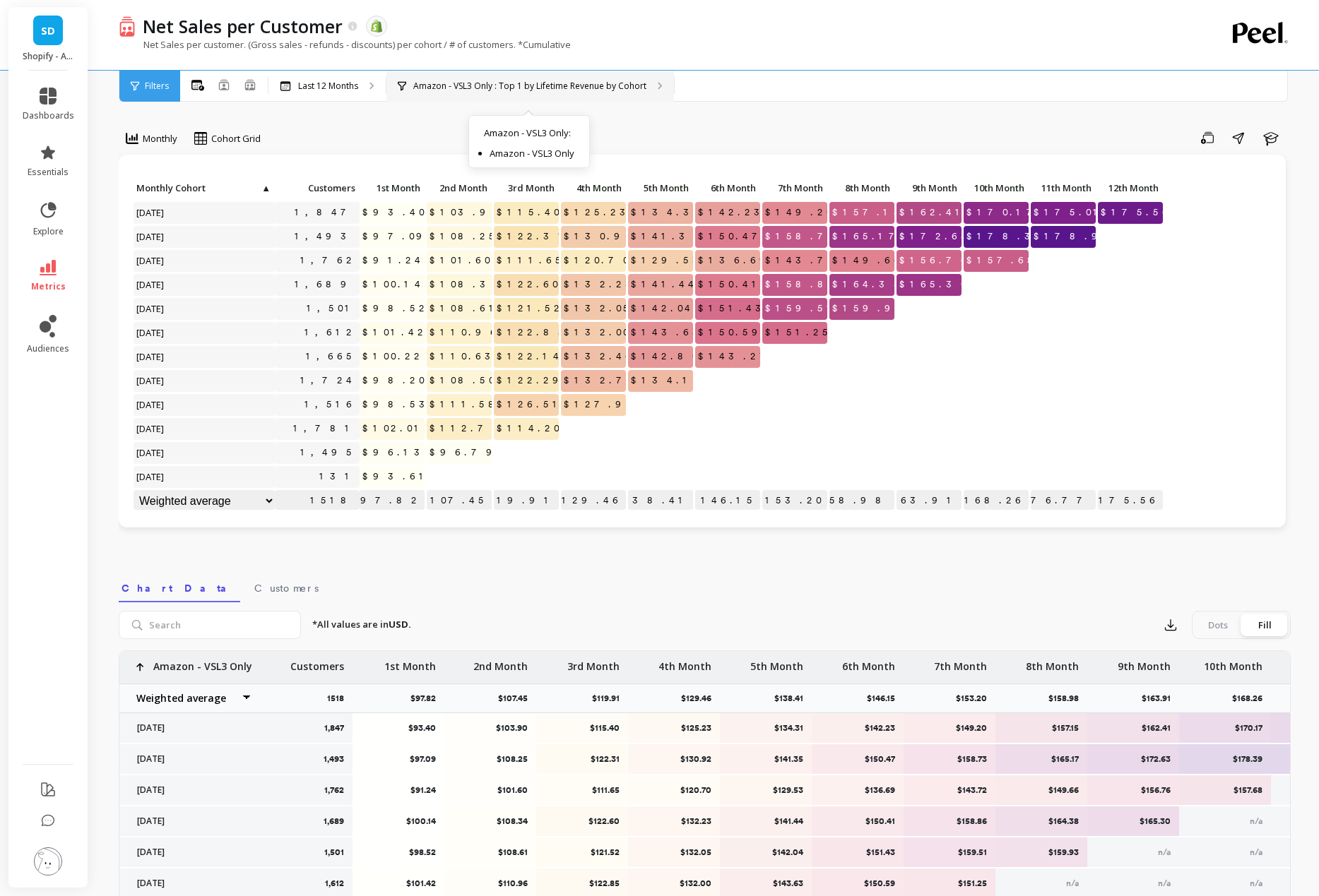
click at [517, 83] on p "Amazon - VSL3 Only : Top 1 by Lifetime Revenue by Cohort" at bounding box center [529, 86] width 234 height 12
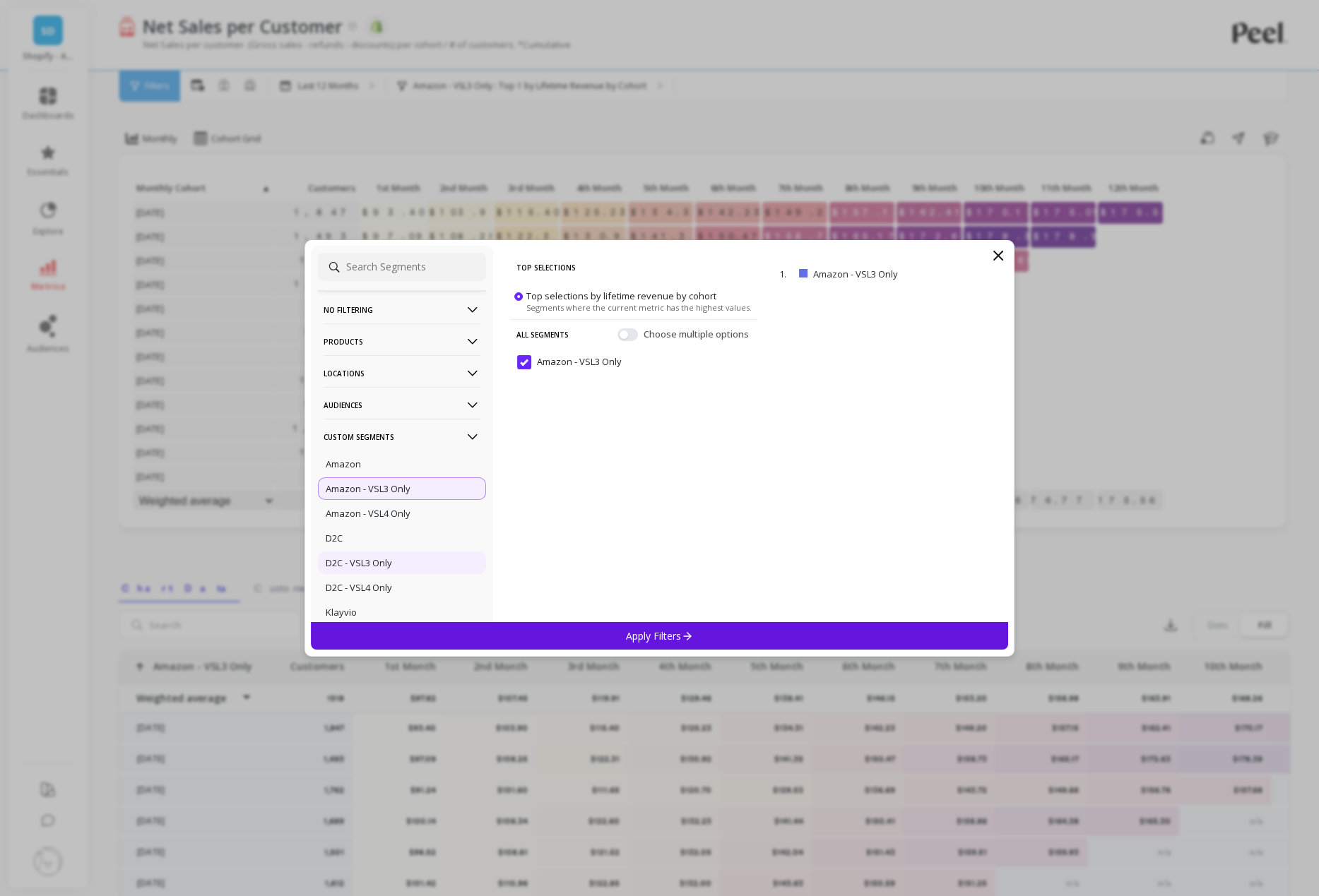
click at [384, 558] on div "D2C - VSL3 Only" at bounding box center [402, 562] width 168 height 23
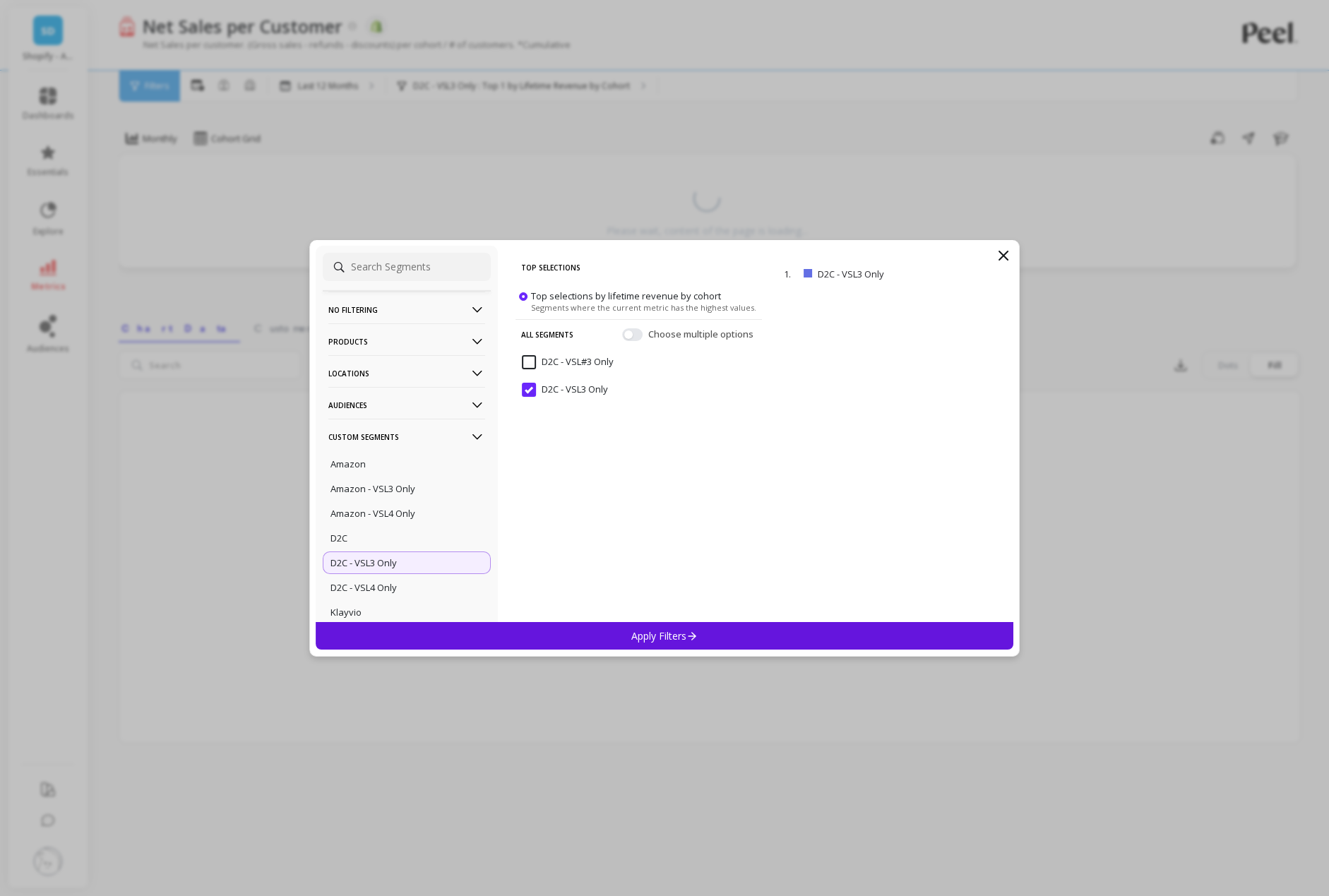
click at [654, 630] on p "Apply Filters" at bounding box center [664, 635] width 67 height 14
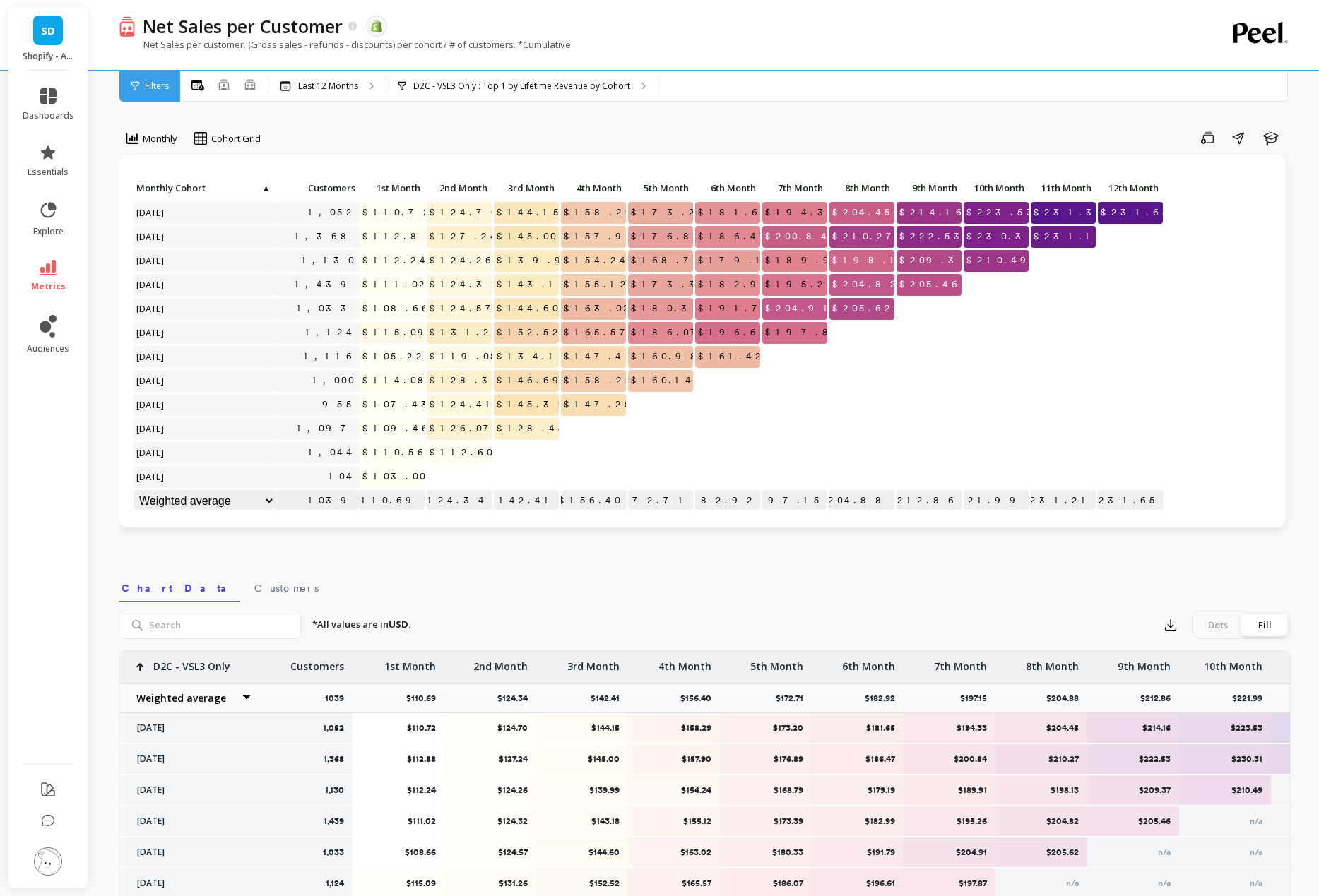
click at [712, 99] on div "All Months Single Cohort Combined Cohorts Last 12 Months D2C - VSL3 Only : Top …" at bounding box center [764, 86] width 1168 height 31
